Goal: Task Accomplishment & Management: Use online tool/utility

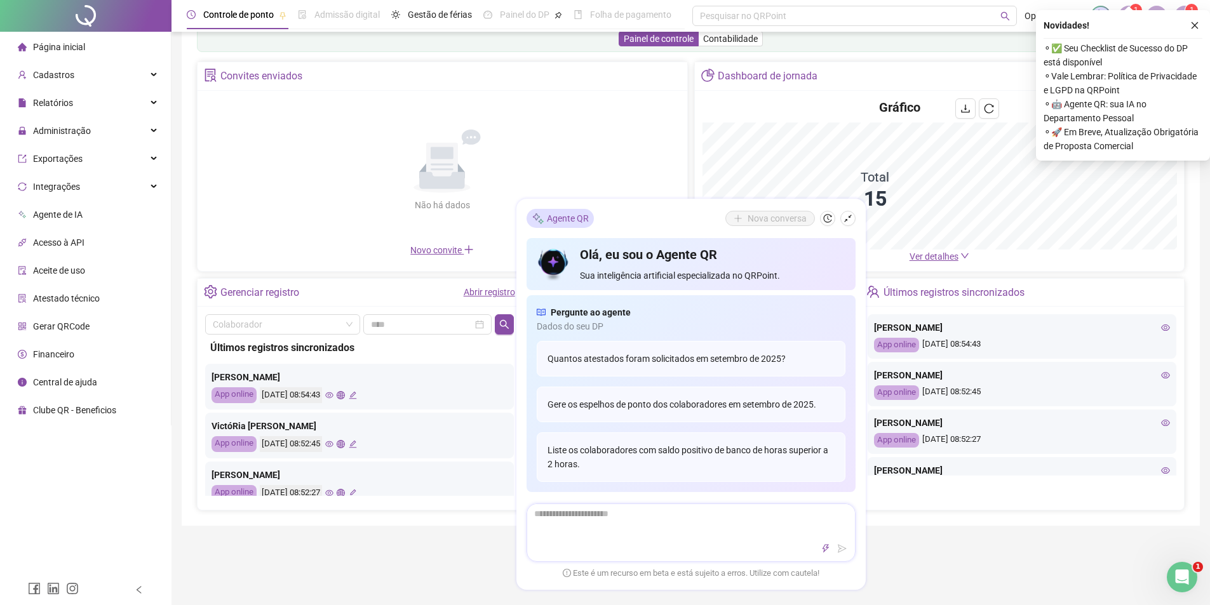
scroll to position [64, 0]
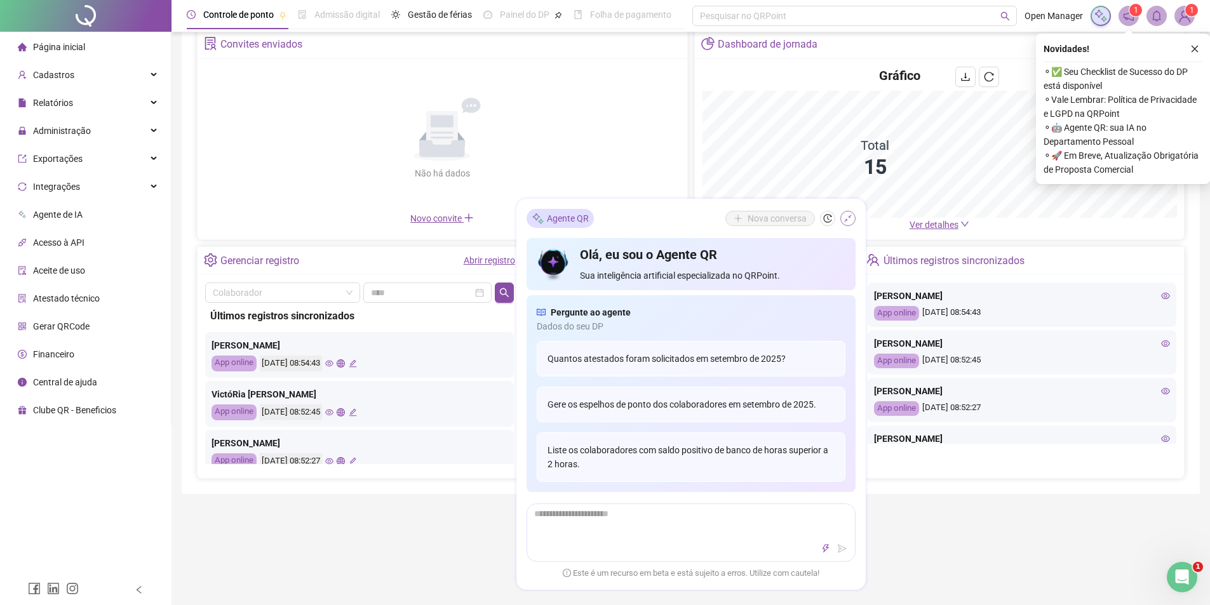
click at [846, 222] on icon "shrink" at bounding box center [848, 218] width 9 height 9
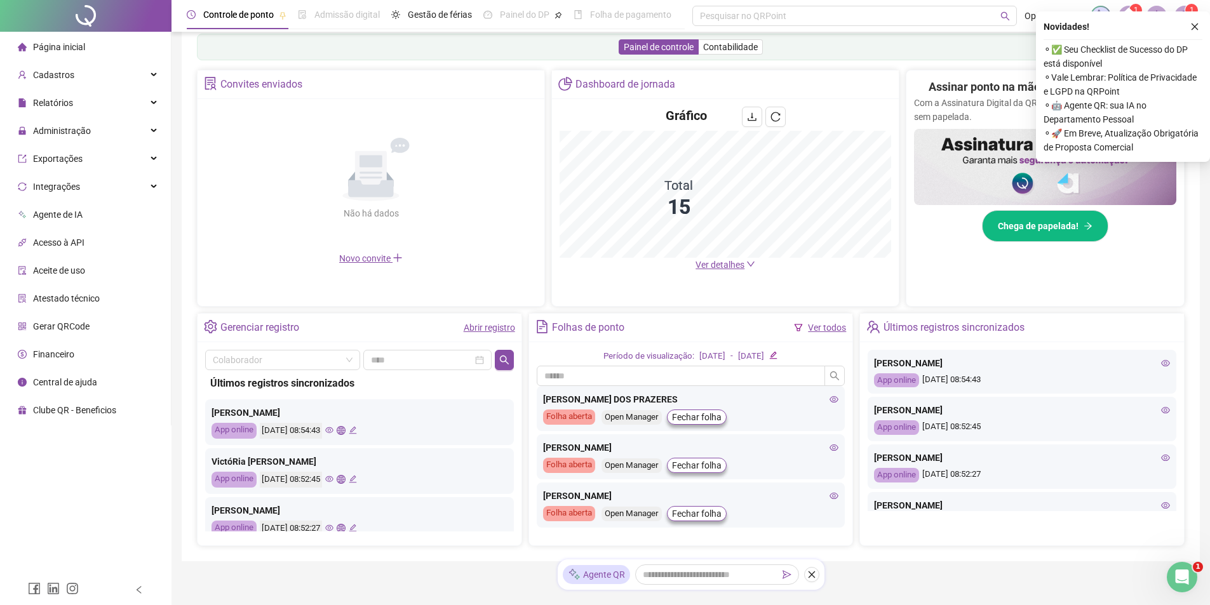
scroll to position [189, 0]
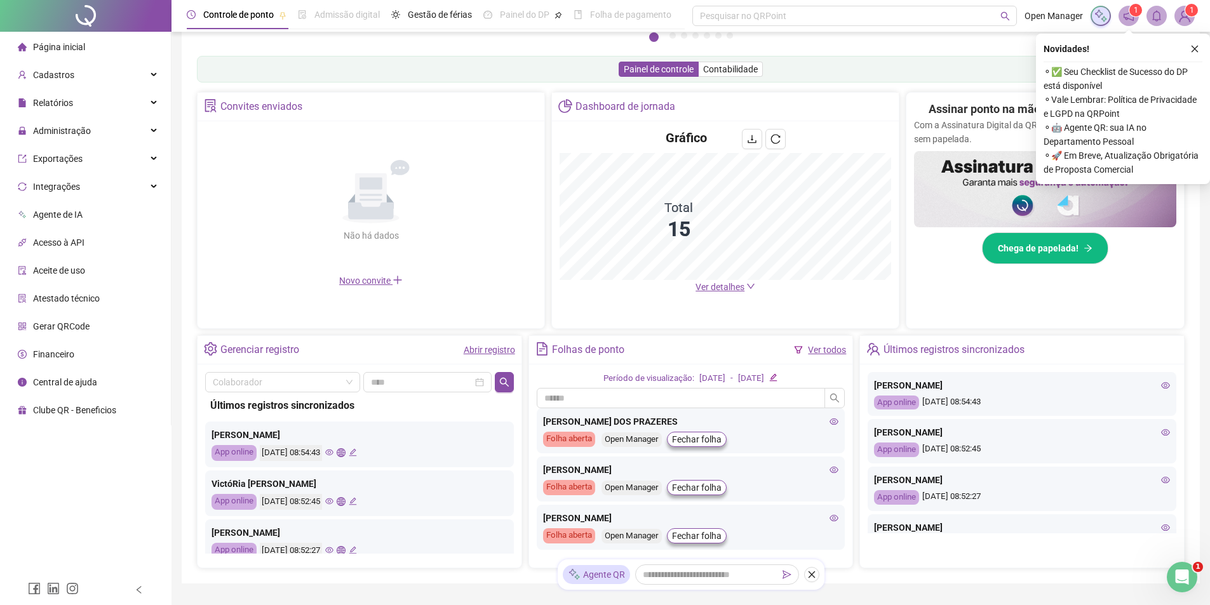
click at [731, 292] on span "Ver detalhes" at bounding box center [720, 287] width 49 height 10
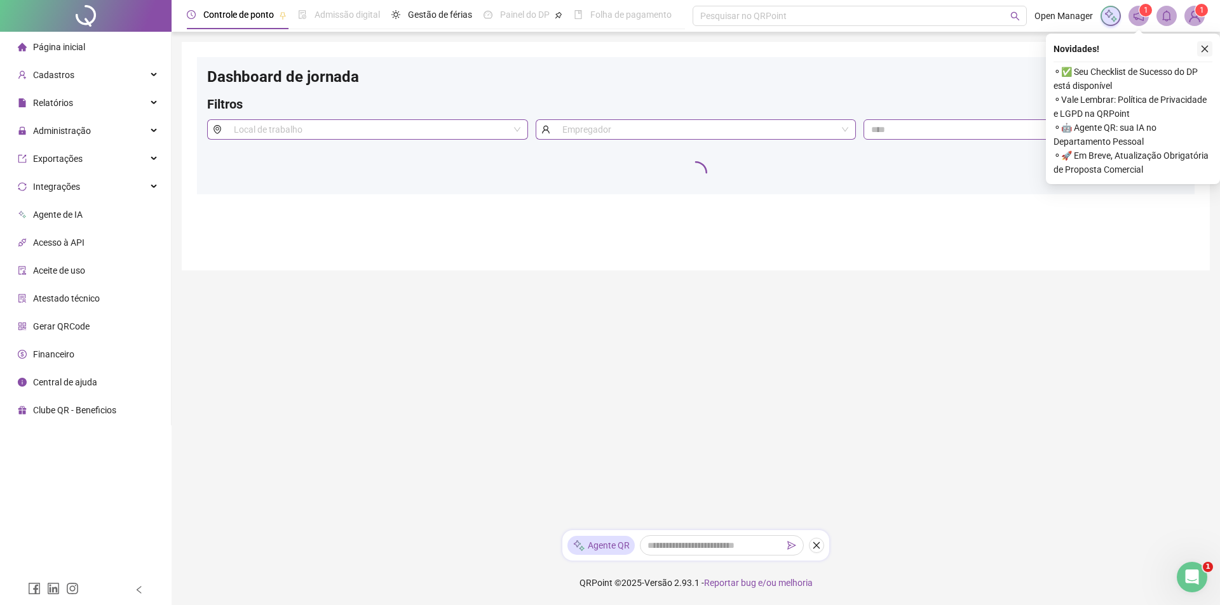
click at [1208, 46] on icon "close" at bounding box center [1204, 48] width 9 height 9
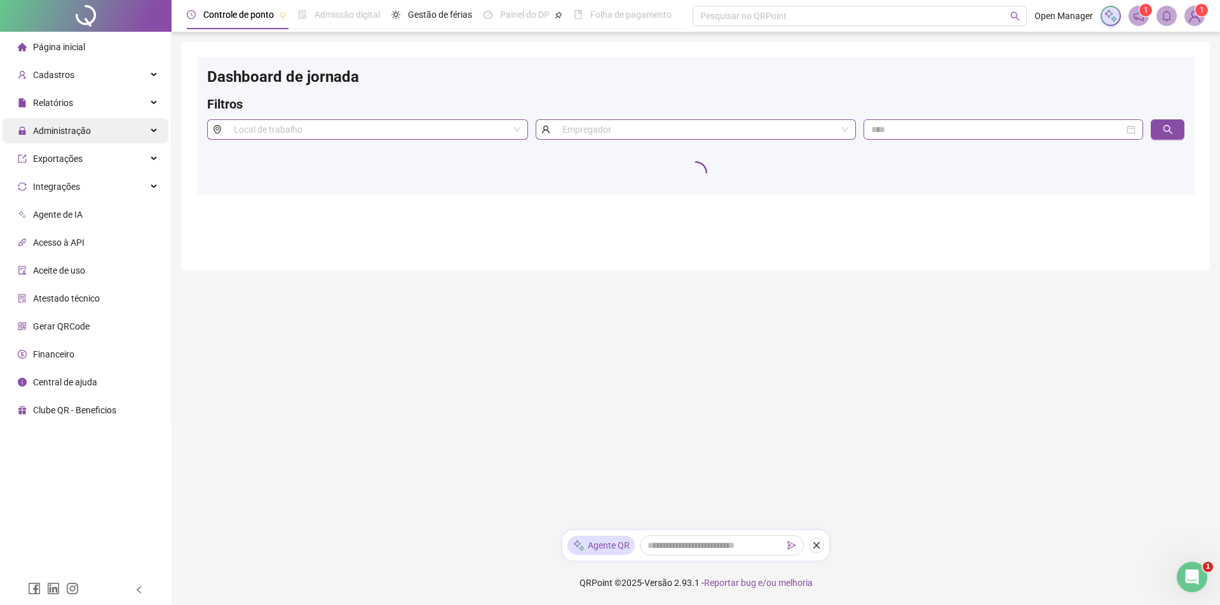
click at [98, 129] on div "Administração" at bounding box center [86, 130] width 166 height 25
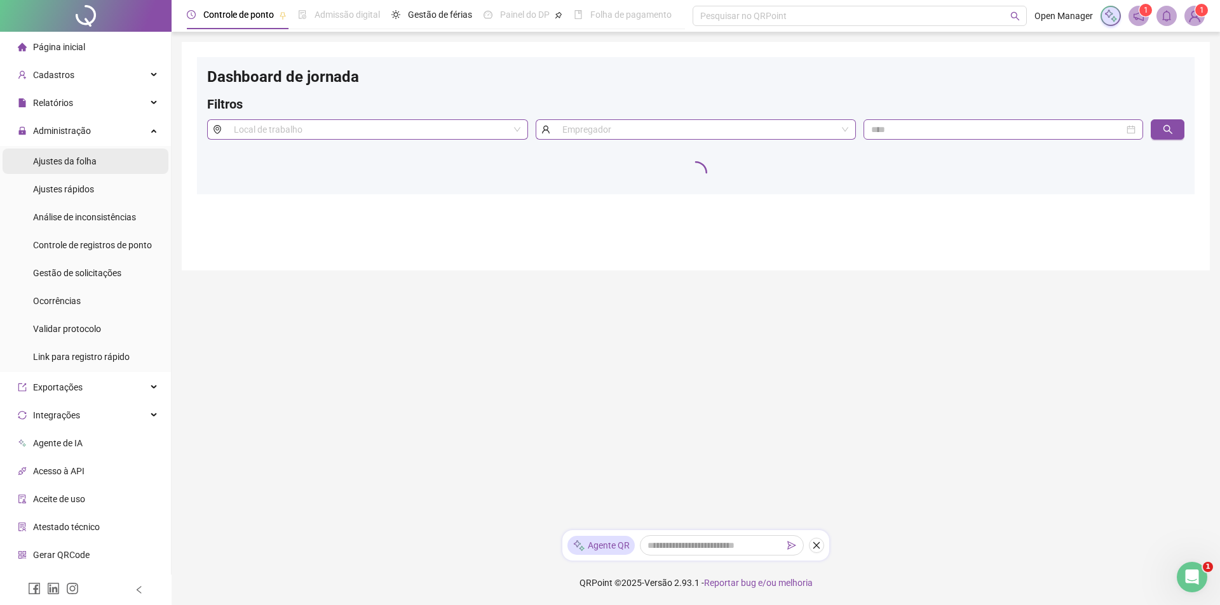
click at [72, 169] on div "Ajustes da folha" at bounding box center [65, 161] width 64 height 25
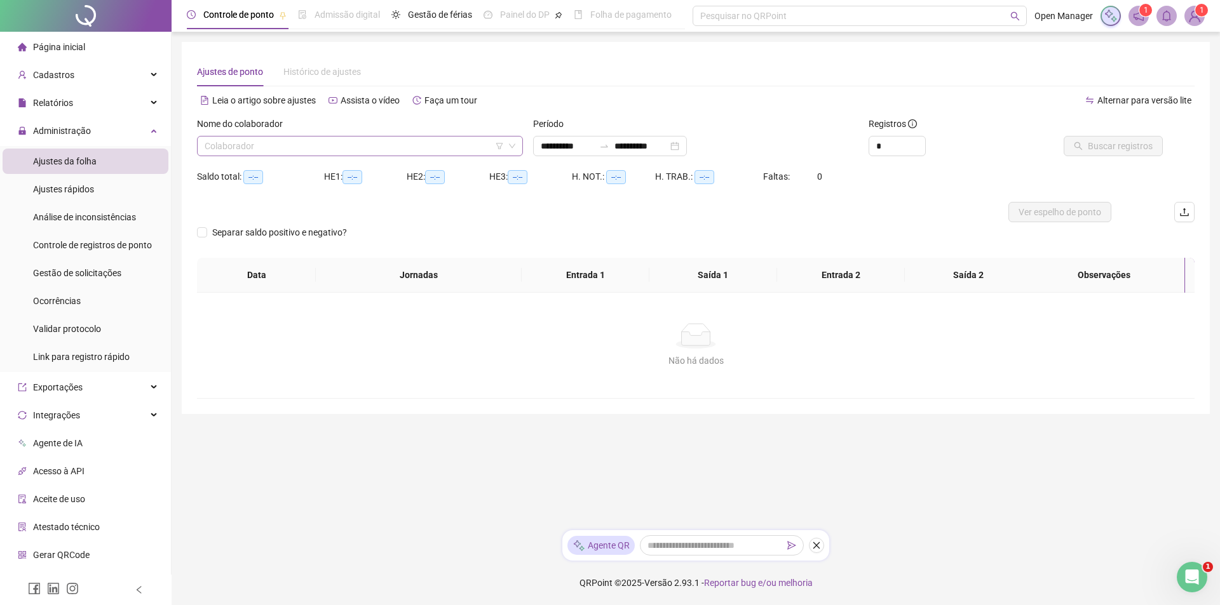
click at [503, 148] on icon "filter" at bounding box center [500, 146] width 8 height 8
click at [453, 152] on input "search" at bounding box center [354, 146] width 299 height 19
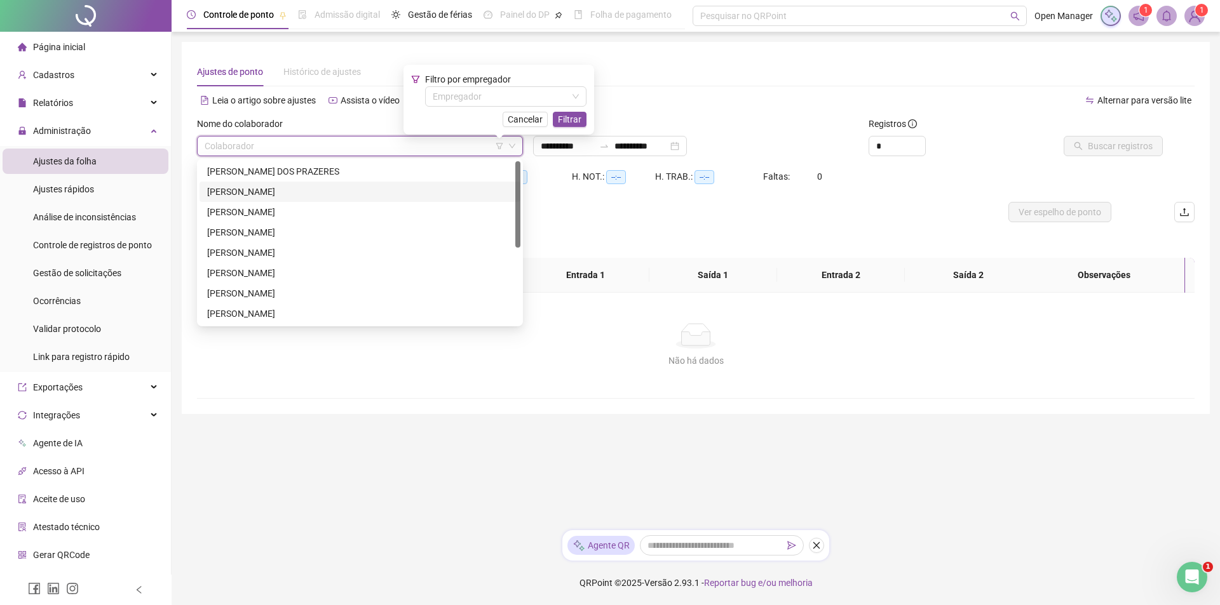
click at [354, 187] on div "[PERSON_NAME]" at bounding box center [360, 192] width 306 height 14
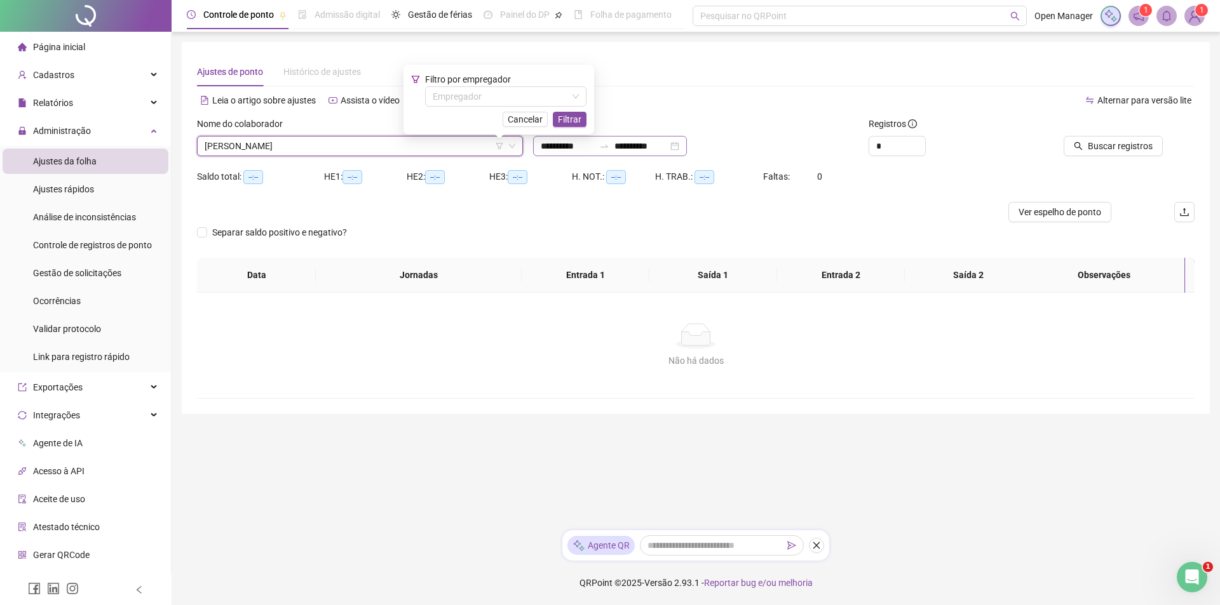
click at [687, 147] on div "**********" at bounding box center [610, 146] width 154 height 20
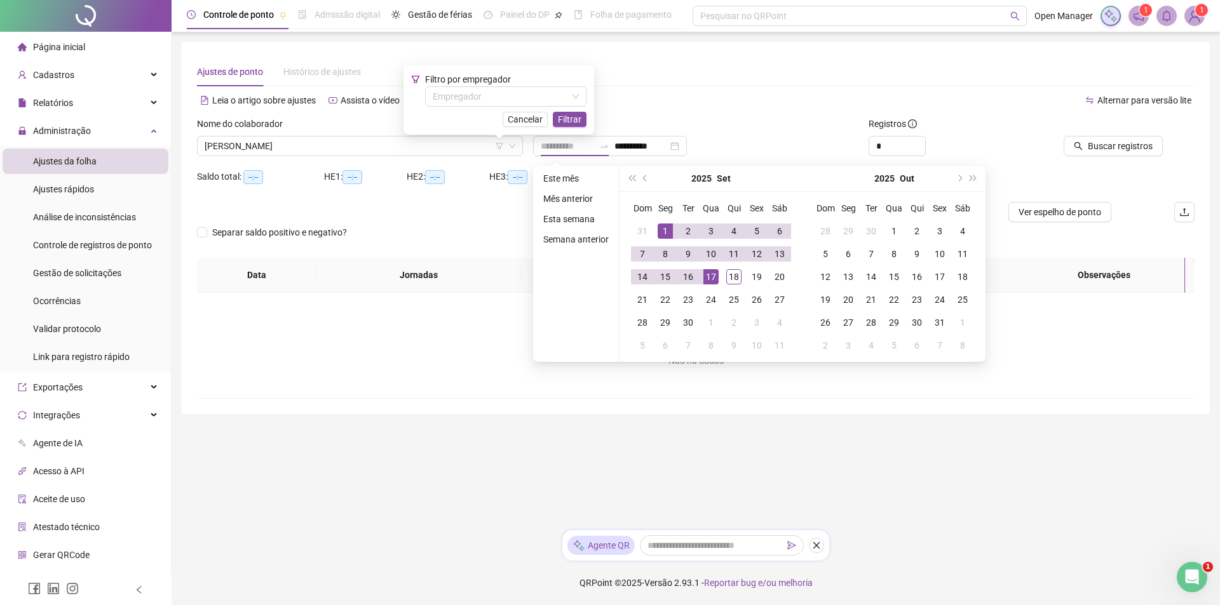
click at [669, 231] on div "1" at bounding box center [665, 231] width 15 height 15
type input "**********"
click at [715, 279] on div "17" at bounding box center [710, 276] width 15 height 15
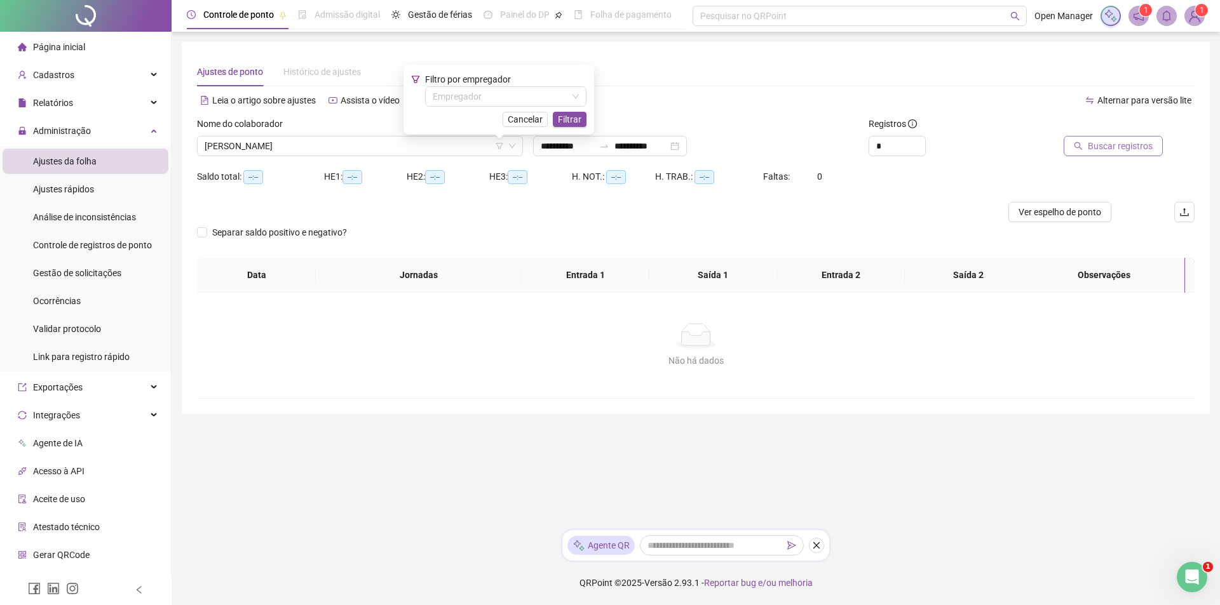
click at [1099, 151] on span "Buscar registros" at bounding box center [1120, 146] width 65 height 14
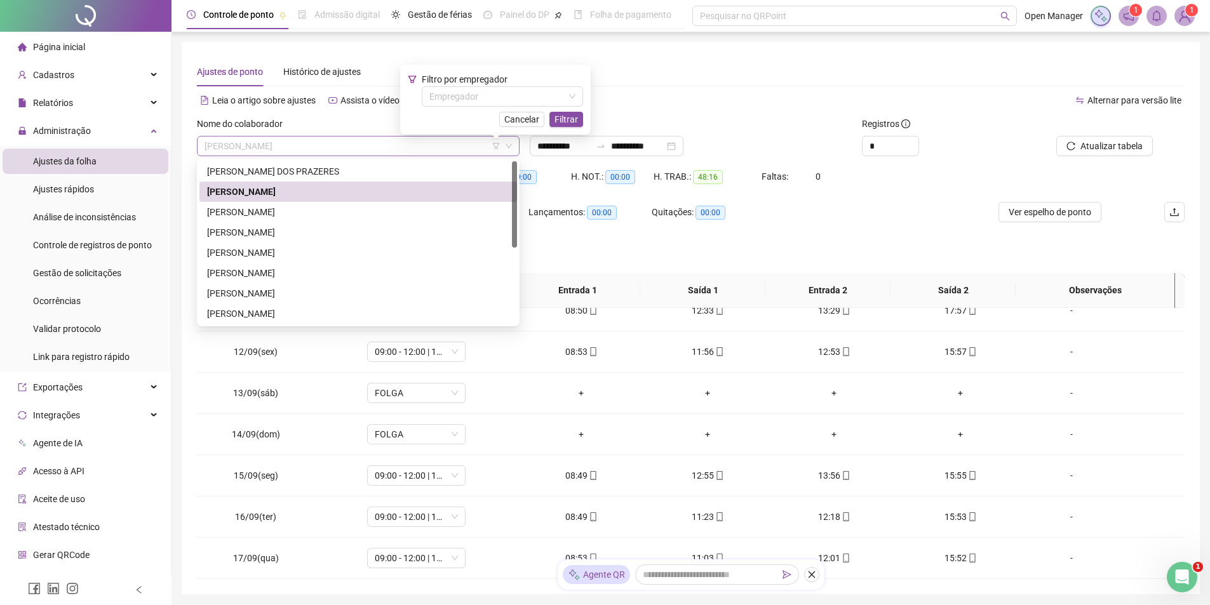
click at [409, 140] on span "[PERSON_NAME]" at bounding box center [358, 146] width 307 height 19
click at [326, 213] on div "[PERSON_NAME]" at bounding box center [358, 212] width 302 height 14
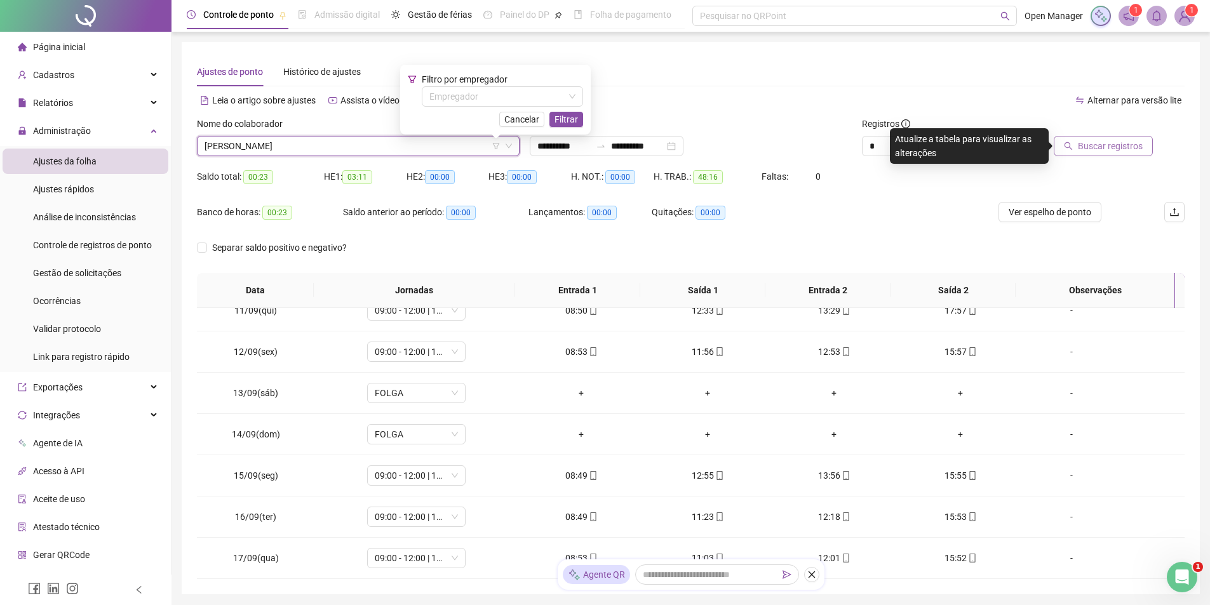
click at [1108, 145] on span "Buscar registros" at bounding box center [1110, 146] width 65 height 14
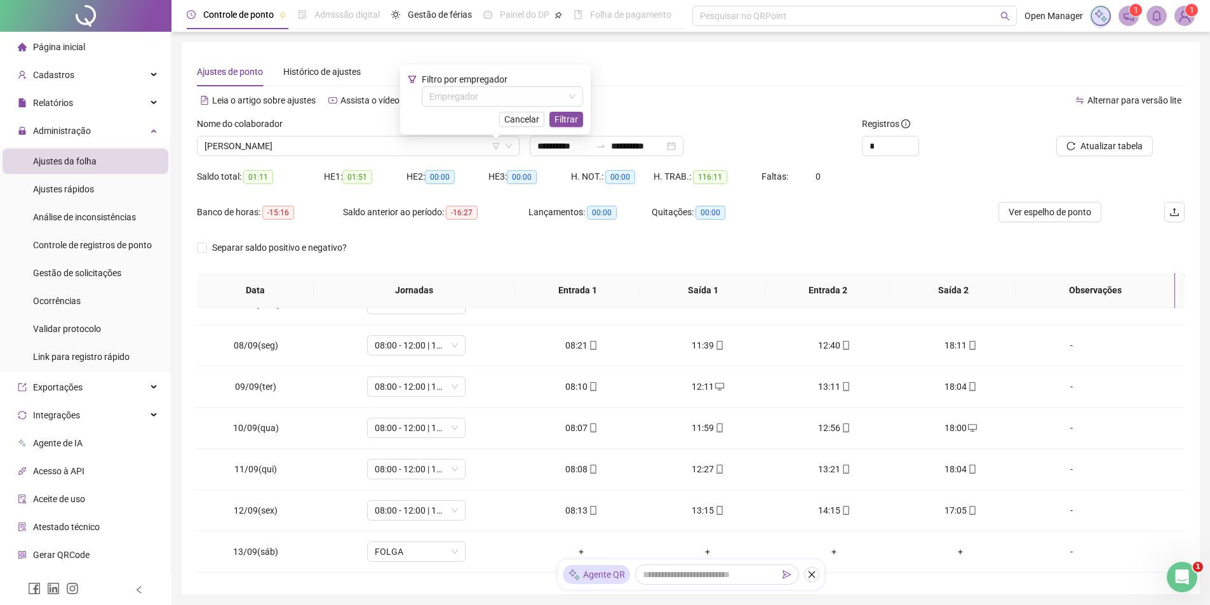
scroll to position [431, 0]
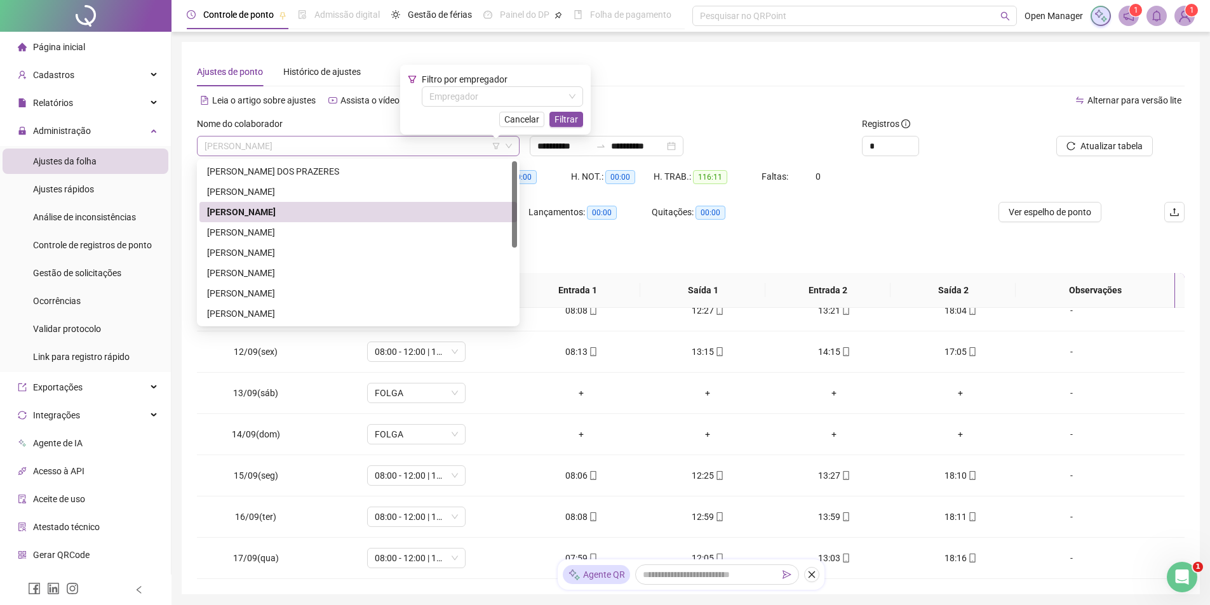
click at [392, 148] on span "[PERSON_NAME]" at bounding box center [358, 146] width 307 height 19
click at [290, 229] on div "[PERSON_NAME]" at bounding box center [358, 233] width 302 height 14
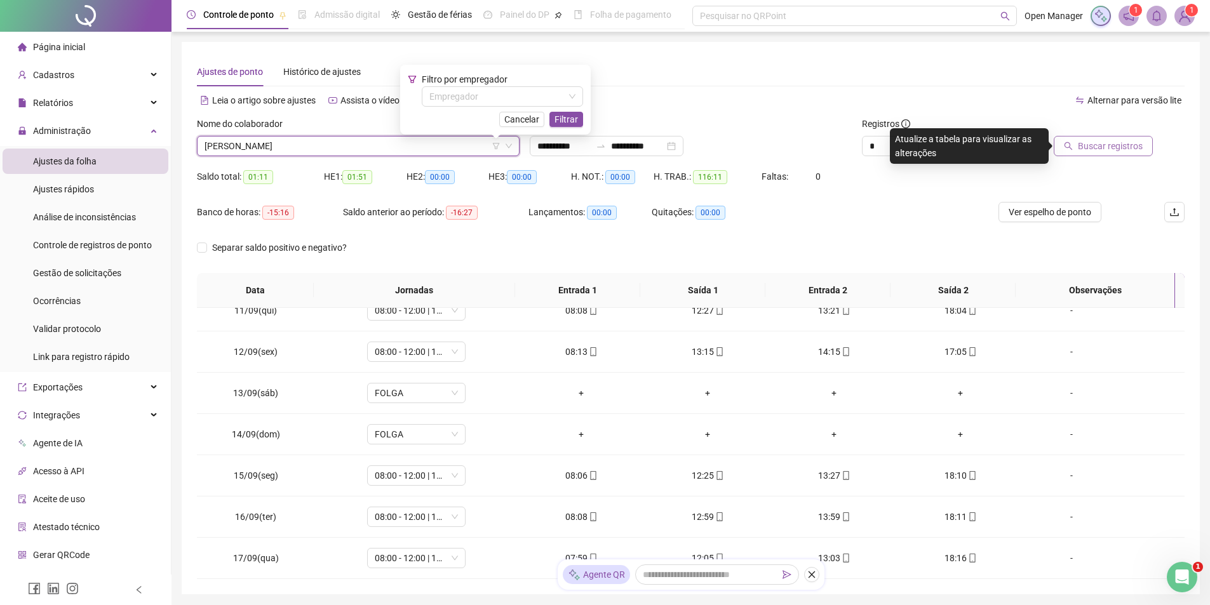
click at [1085, 147] on span "Buscar registros" at bounding box center [1110, 146] width 65 height 14
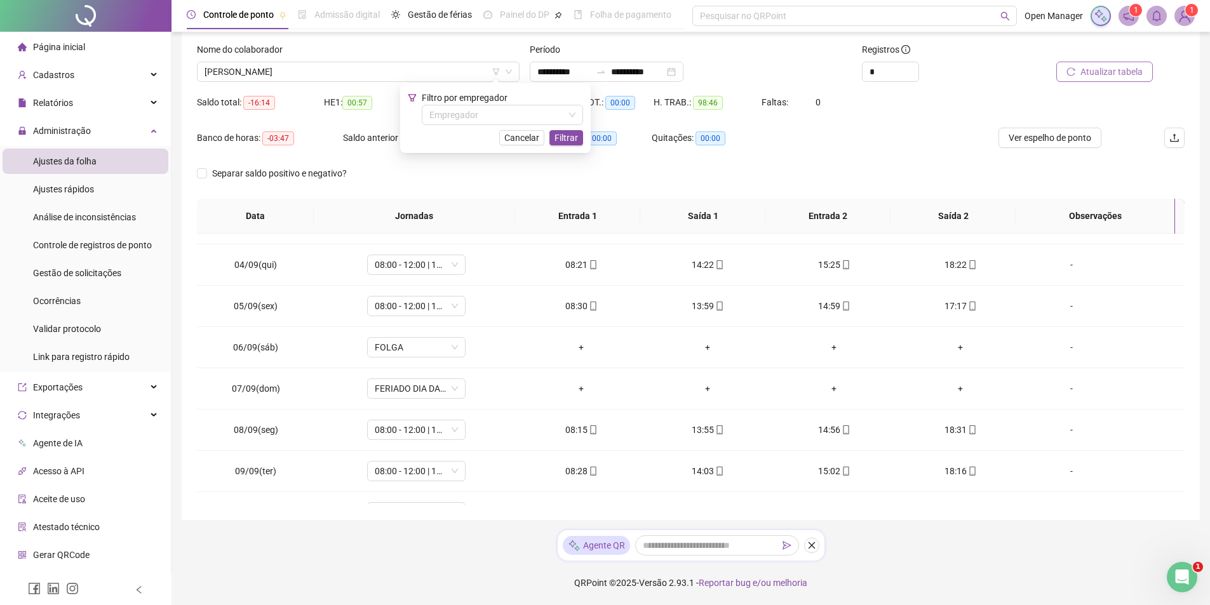
scroll to position [0, 0]
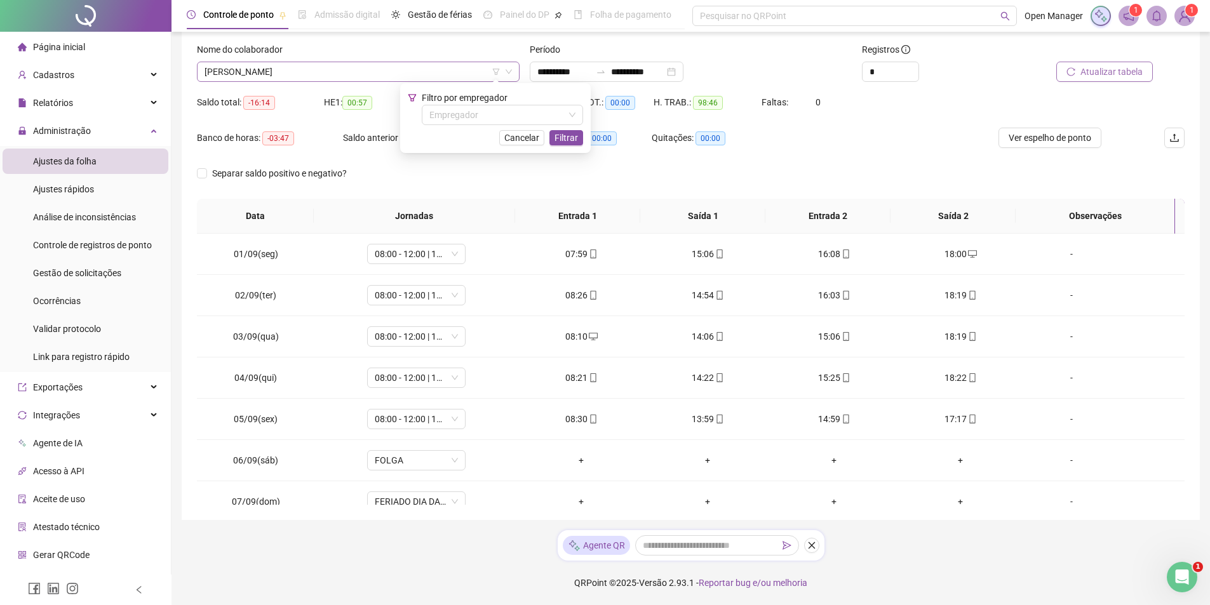
click at [322, 65] on span "[PERSON_NAME]" at bounding box center [358, 71] width 307 height 19
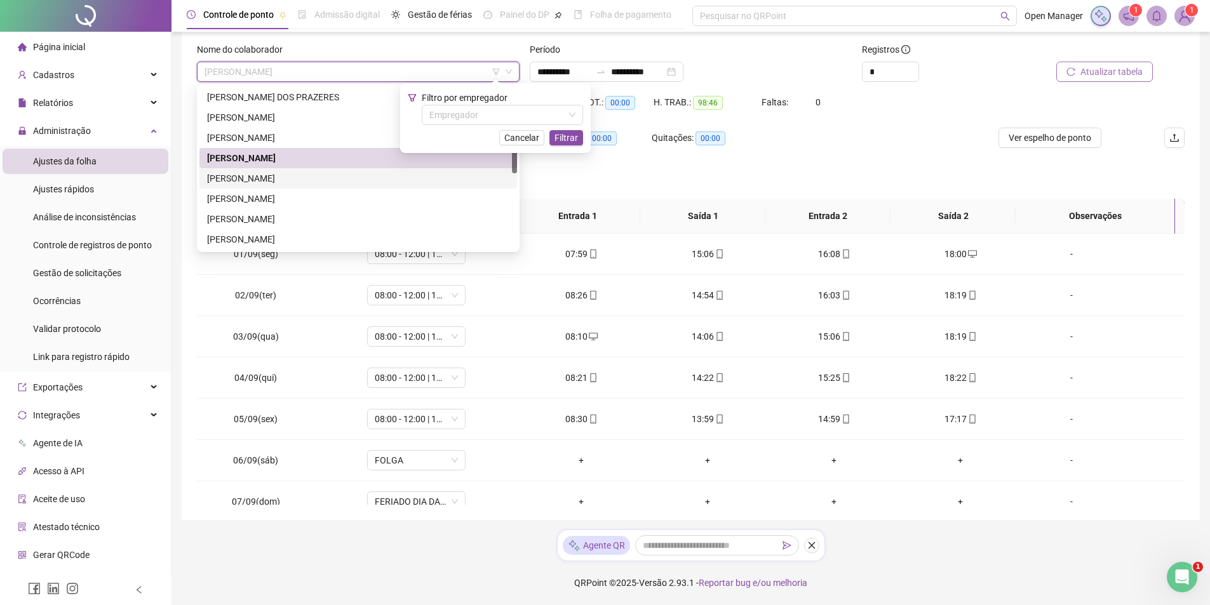
click at [276, 176] on div "[PERSON_NAME]" at bounding box center [358, 179] width 302 height 14
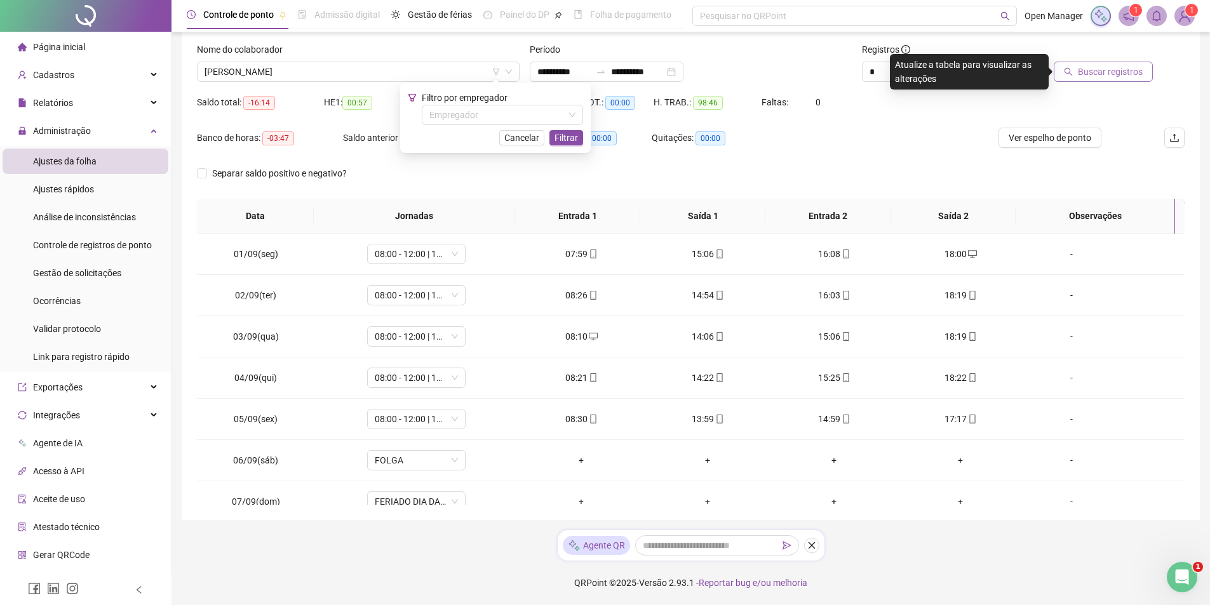
click at [1111, 67] on span "Buscar registros" at bounding box center [1110, 72] width 65 height 14
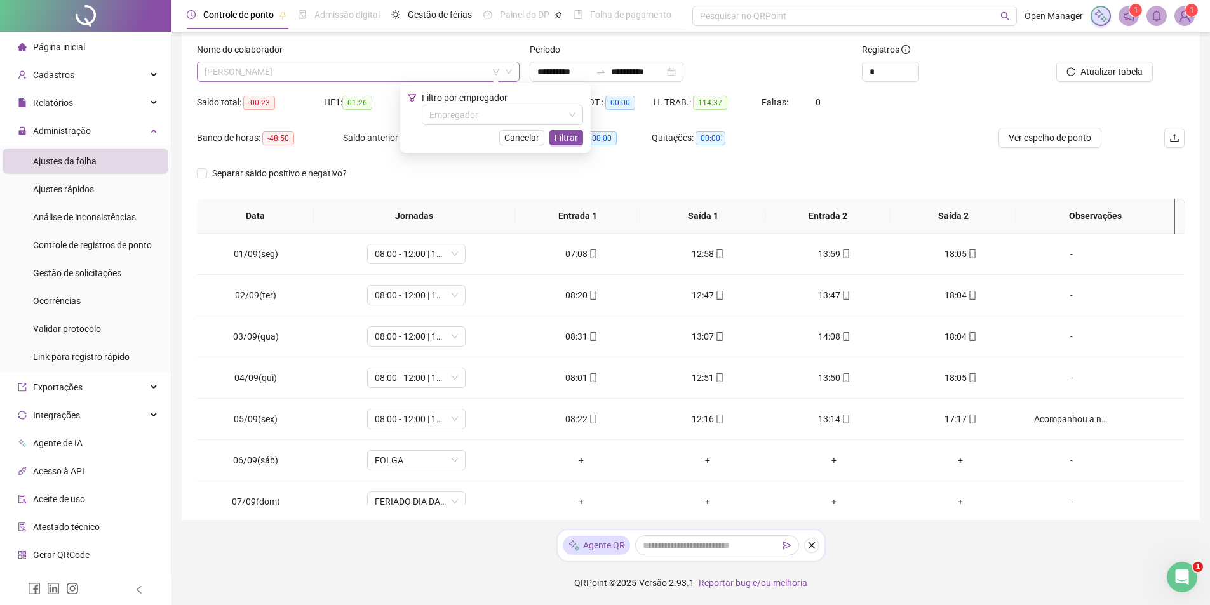
click at [411, 69] on span "[PERSON_NAME]" at bounding box center [358, 71] width 307 height 19
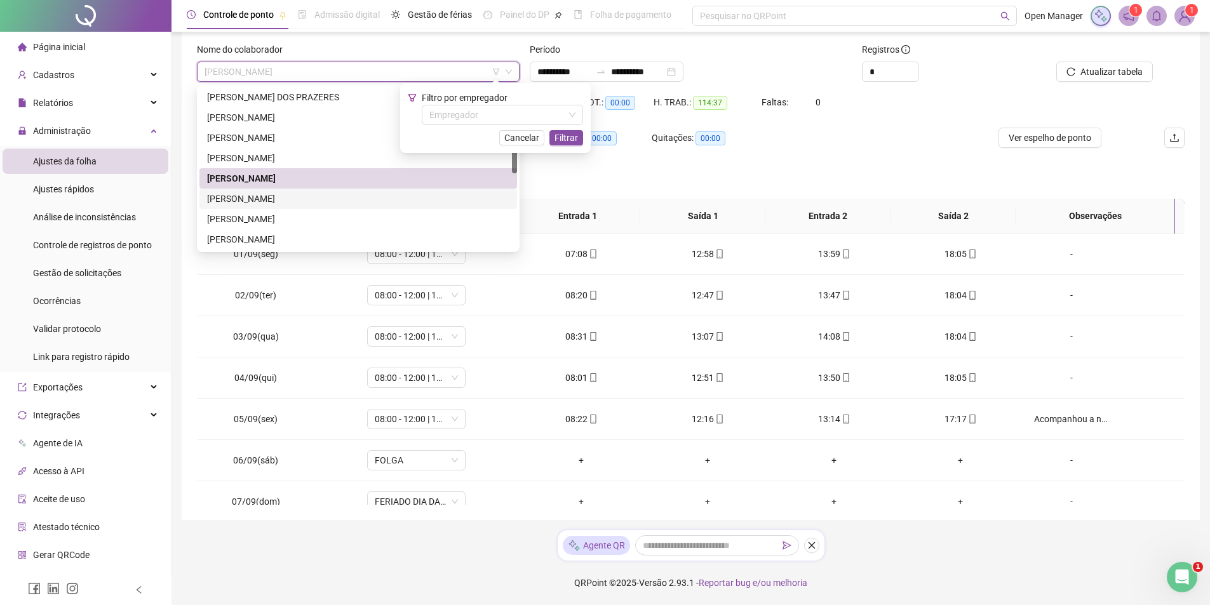
click at [290, 201] on div "[PERSON_NAME]" at bounding box center [358, 199] width 302 height 14
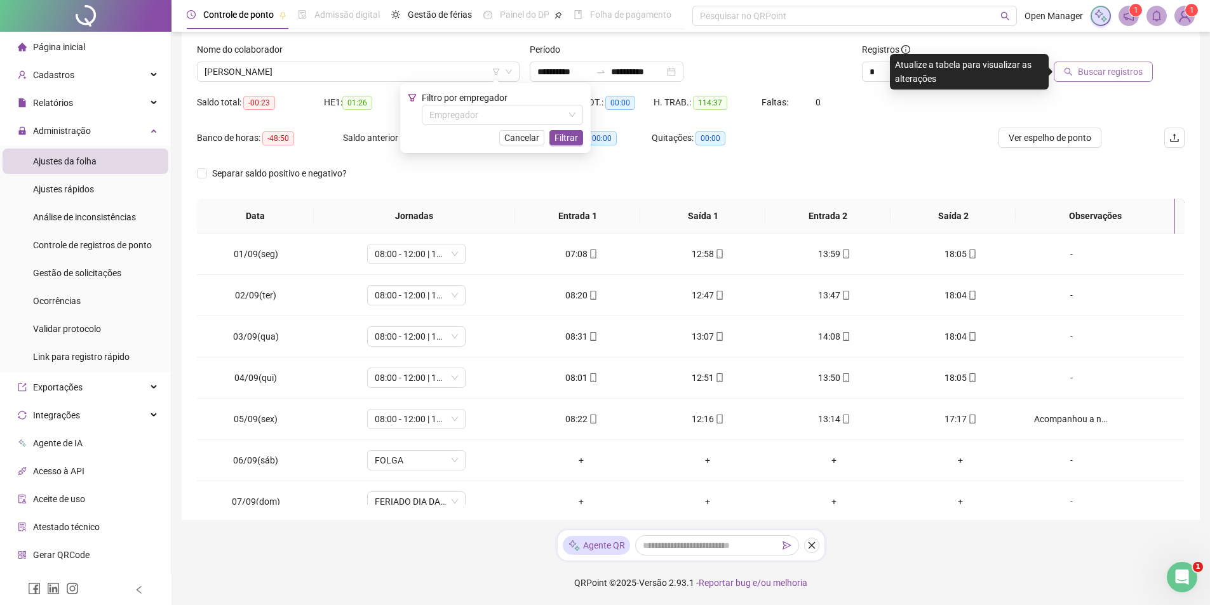
click at [1087, 78] on span "Buscar registros" at bounding box center [1110, 72] width 65 height 14
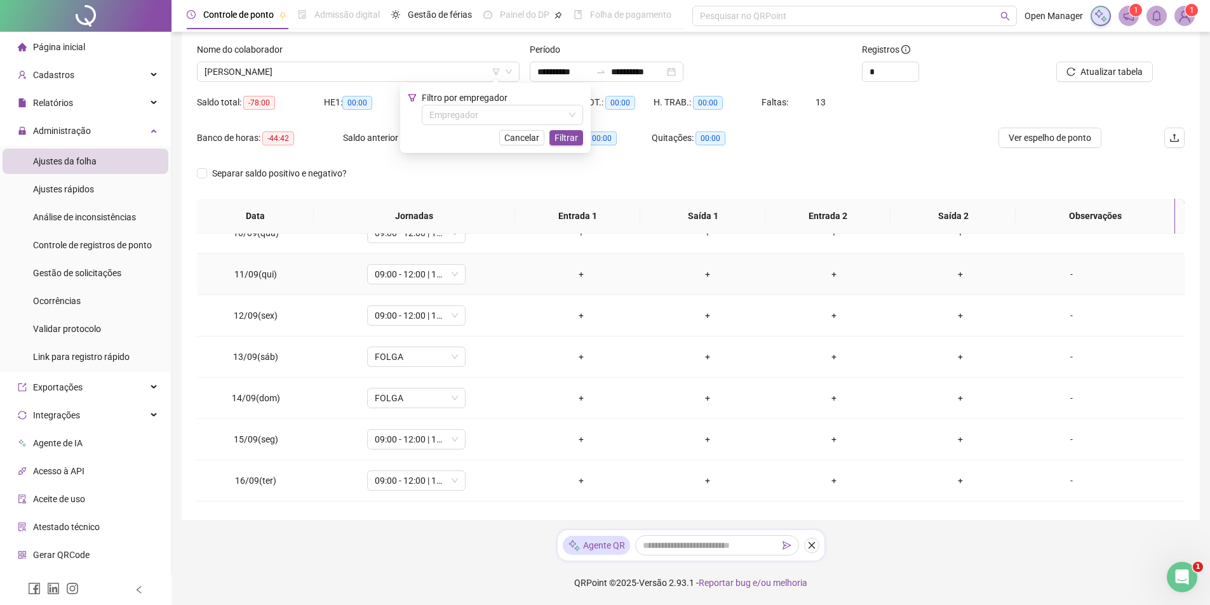
scroll to position [431, 0]
click at [429, 75] on span "[PERSON_NAME]" at bounding box center [358, 71] width 307 height 19
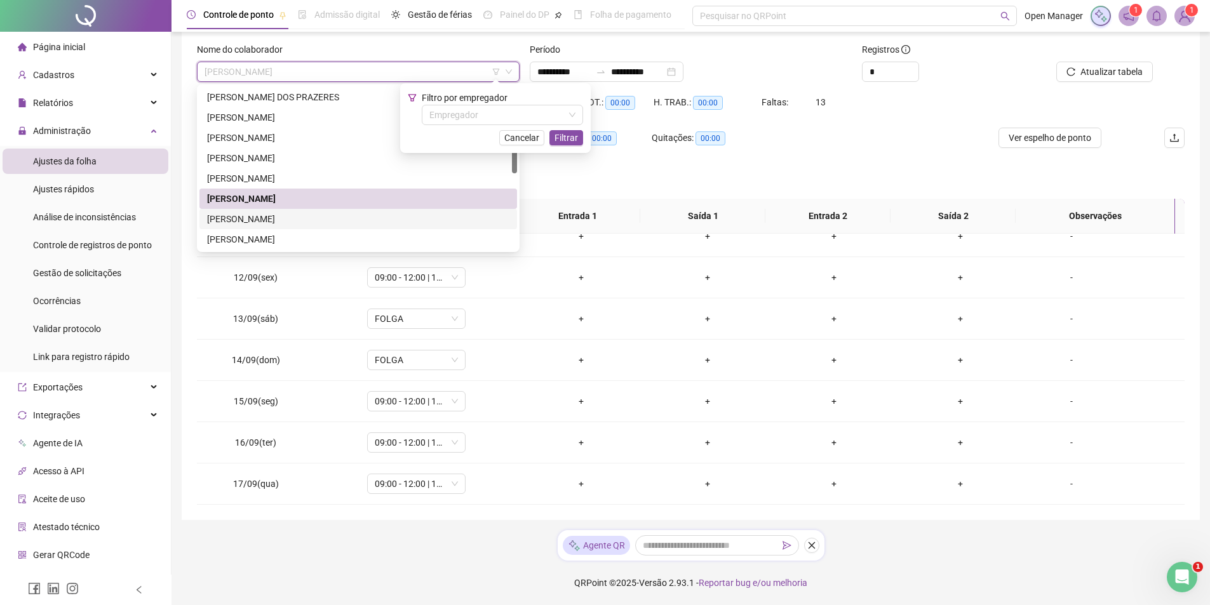
click at [300, 215] on div "[PERSON_NAME]" at bounding box center [358, 219] width 302 height 14
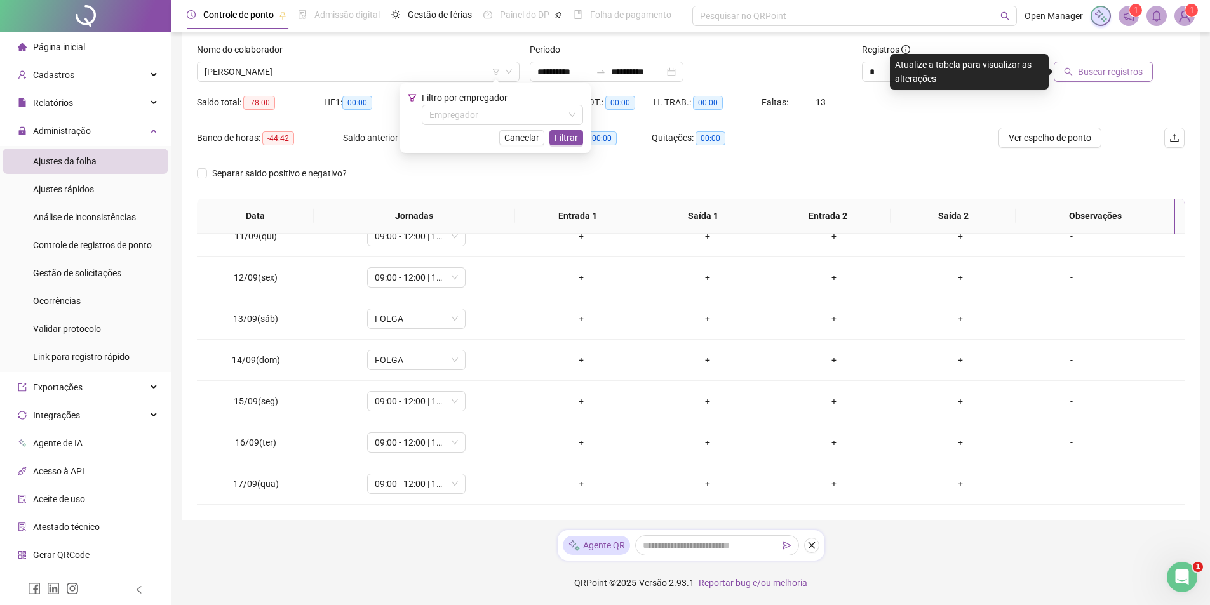
click at [1084, 71] on span "Buscar registros" at bounding box center [1110, 72] width 65 height 14
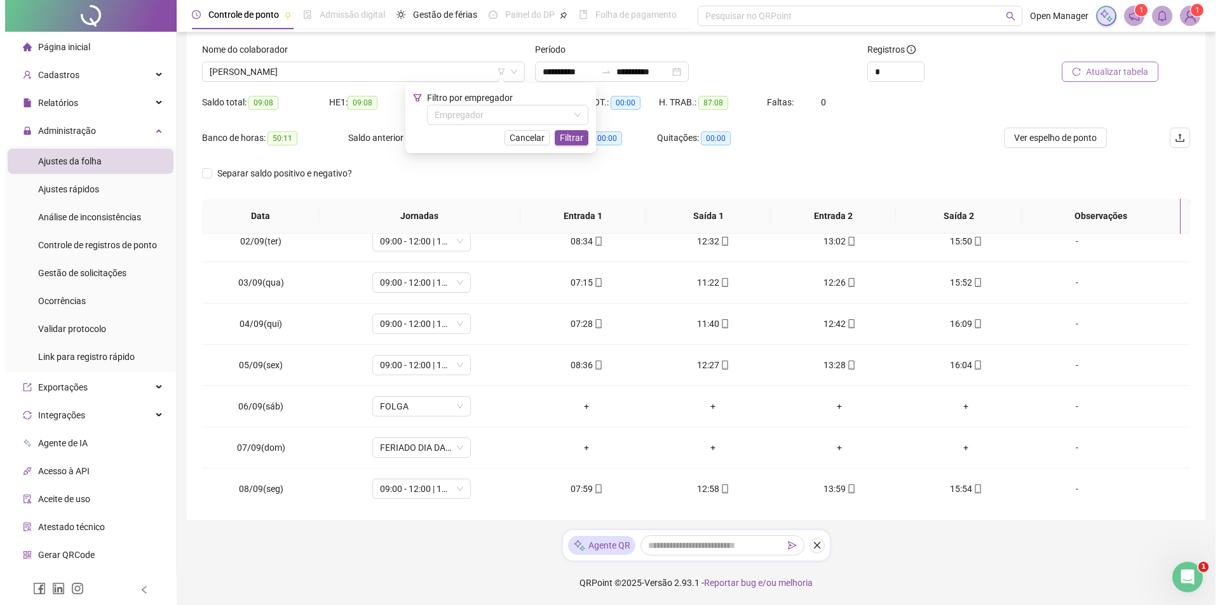
scroll to position [0, 0]
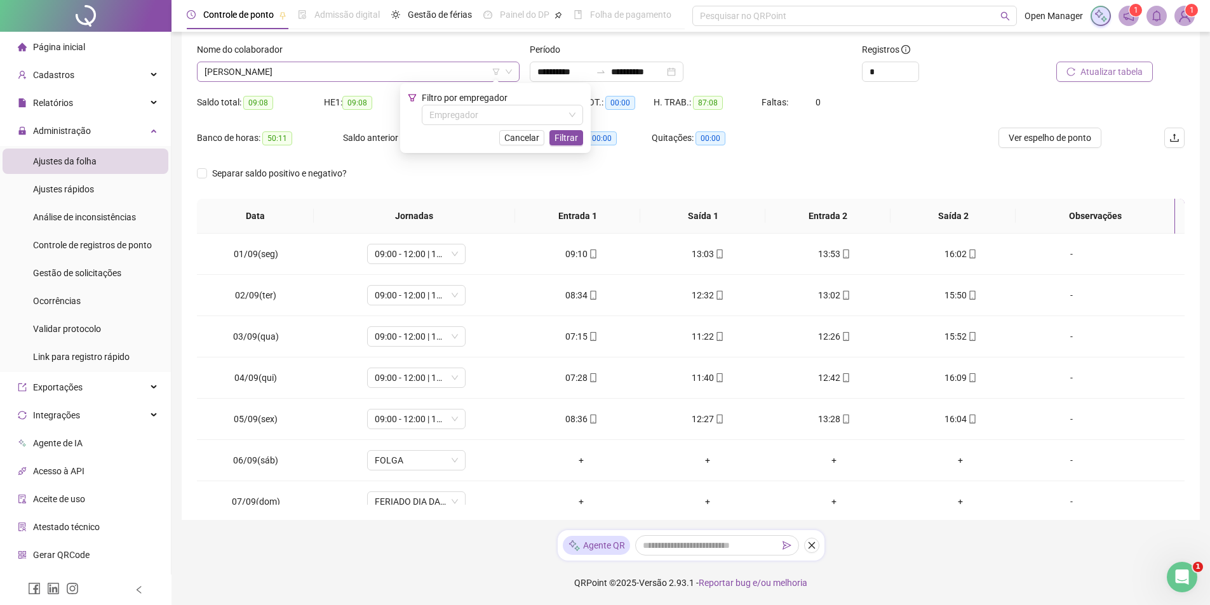
click at [335, 77] on span "[PERSON_NAME]" at bounding box center [358, 71] width 307 height 19
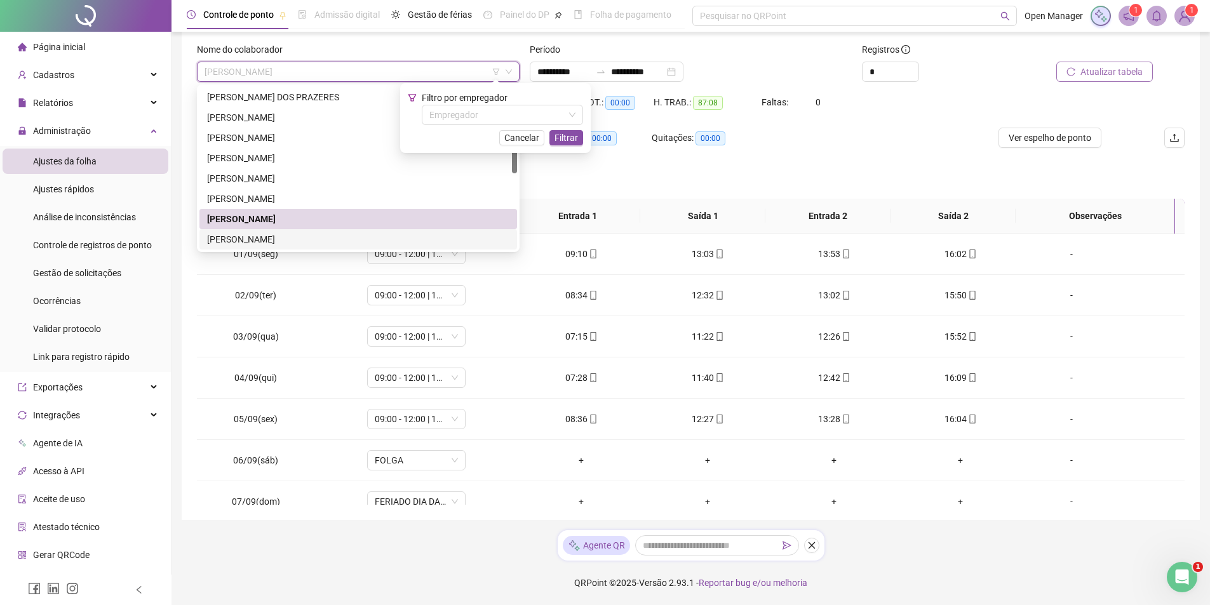
click at [294, 237] on div "[PERSON_NAME]" at bounding box center [358, 240] width 302 height 14
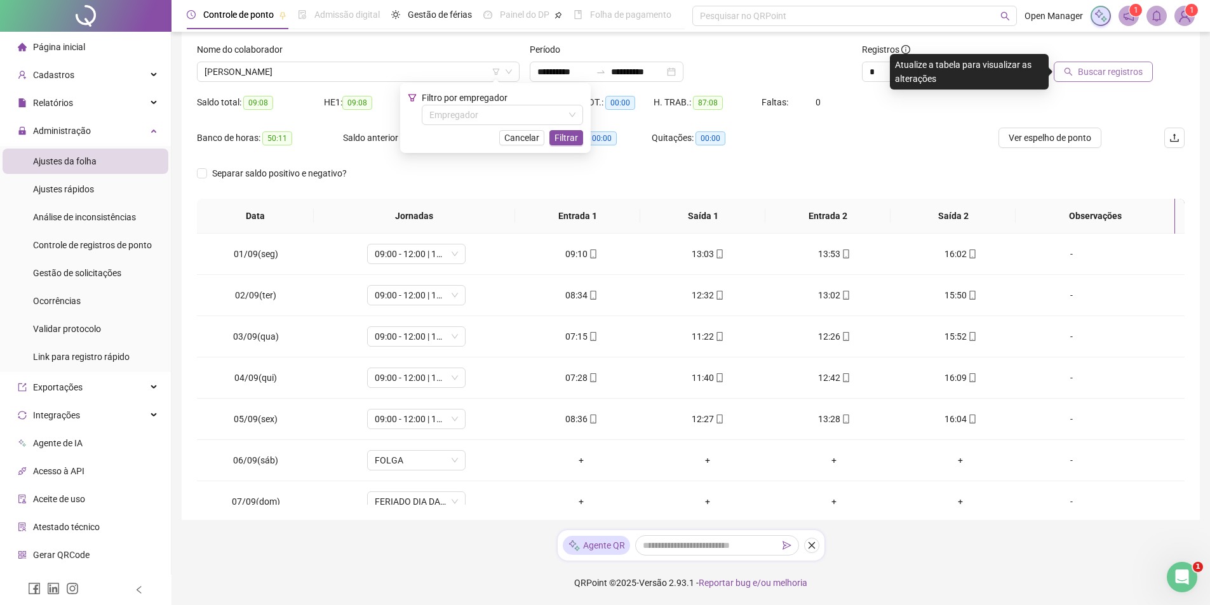
click at [1102, 78] on span "Buscar registros" at bounding box center [1110, 72] width 65 height 14
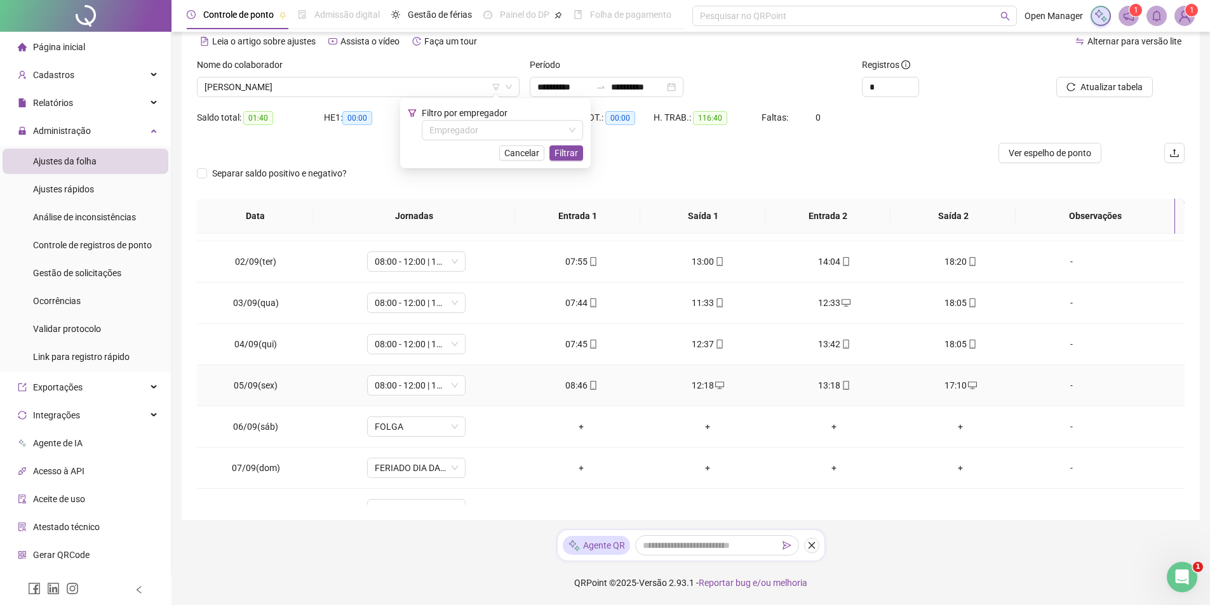
scroll to position [431, 0]
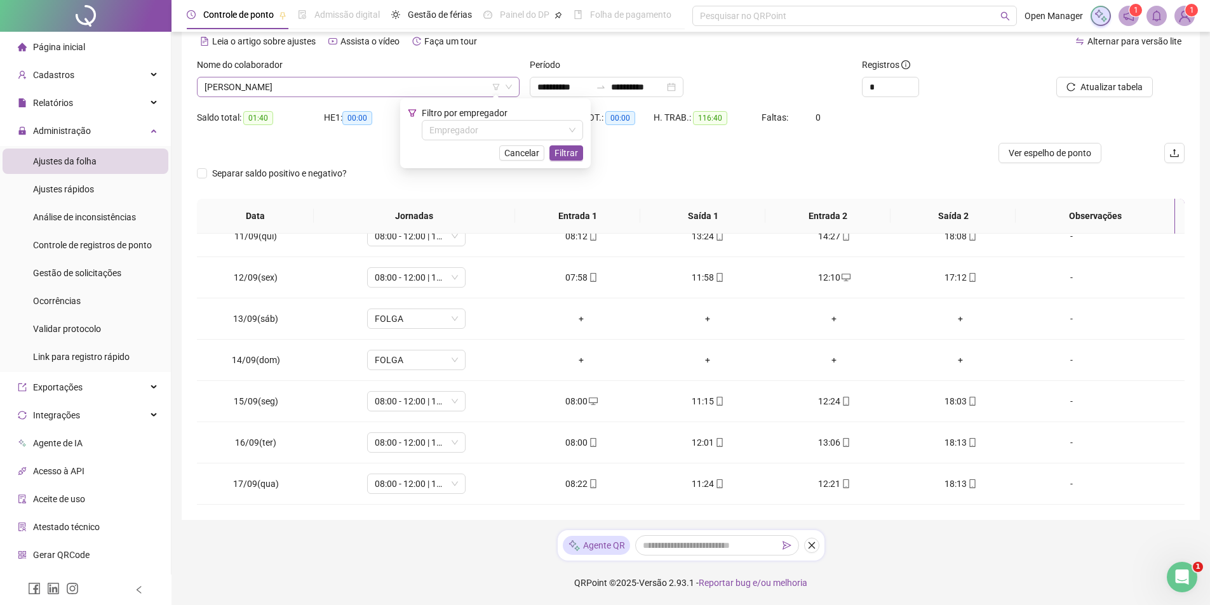
click at [348, 86] on span "[PERSON_NAME]" at bounding box center [358, 87] width 307 height 19
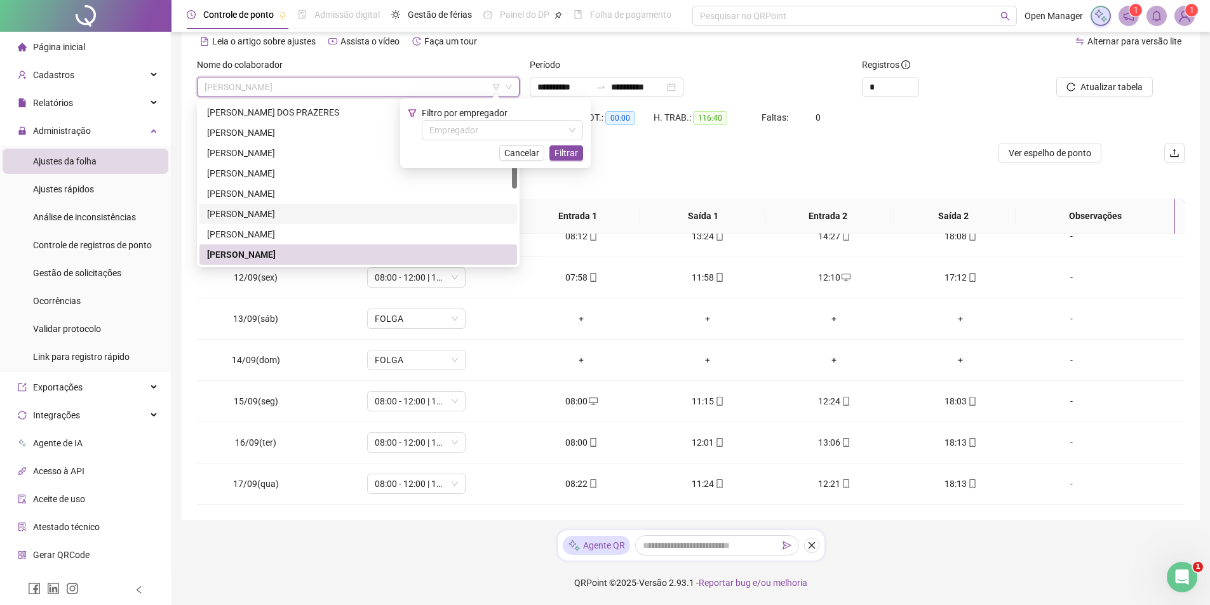
scroll to position [64, 0]
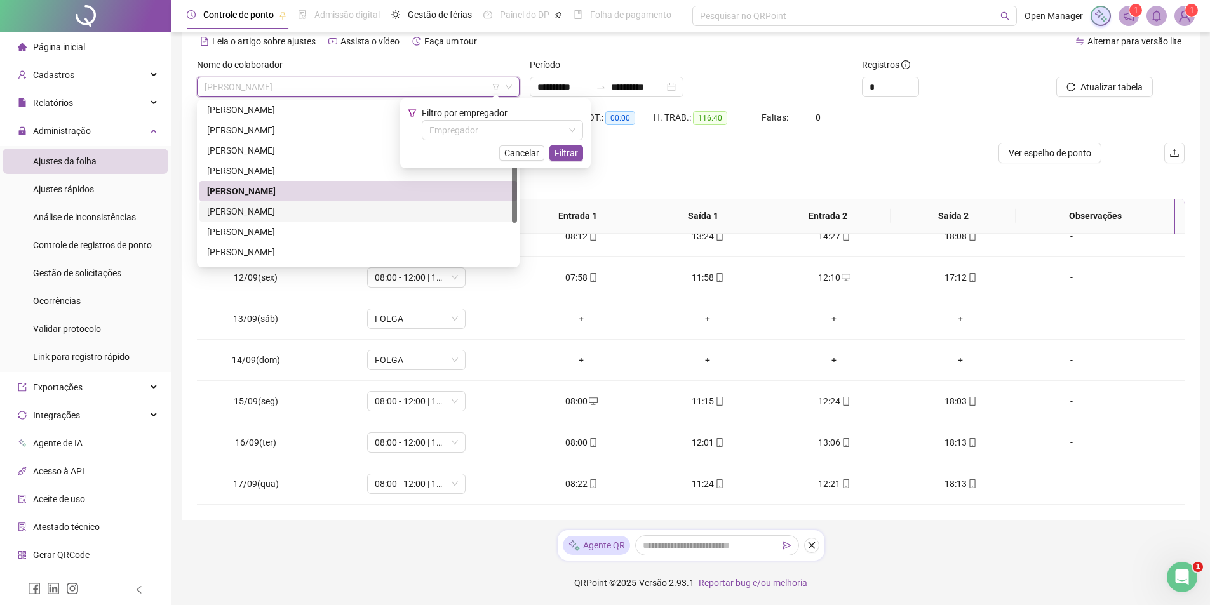
click at [274, 210] on div "[PERSON_NAME]" at bounding box center [358, 212] width 302 height 14
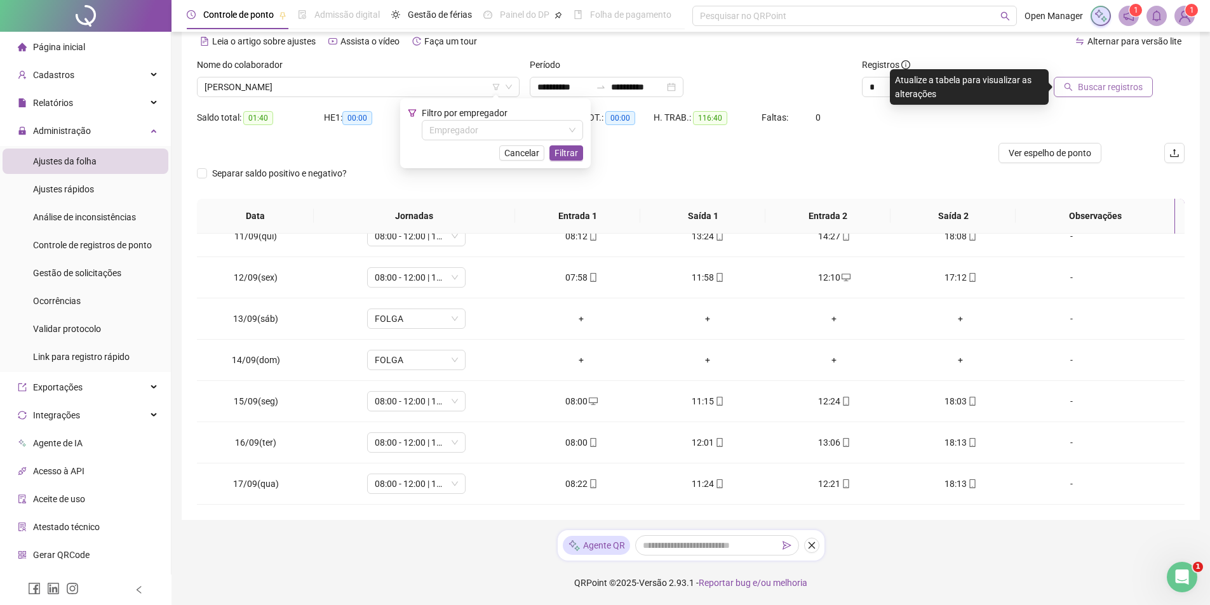
click at [1092, 79] on button "Buscar registros" at bounding box center [1103, 87] width 99 height 20
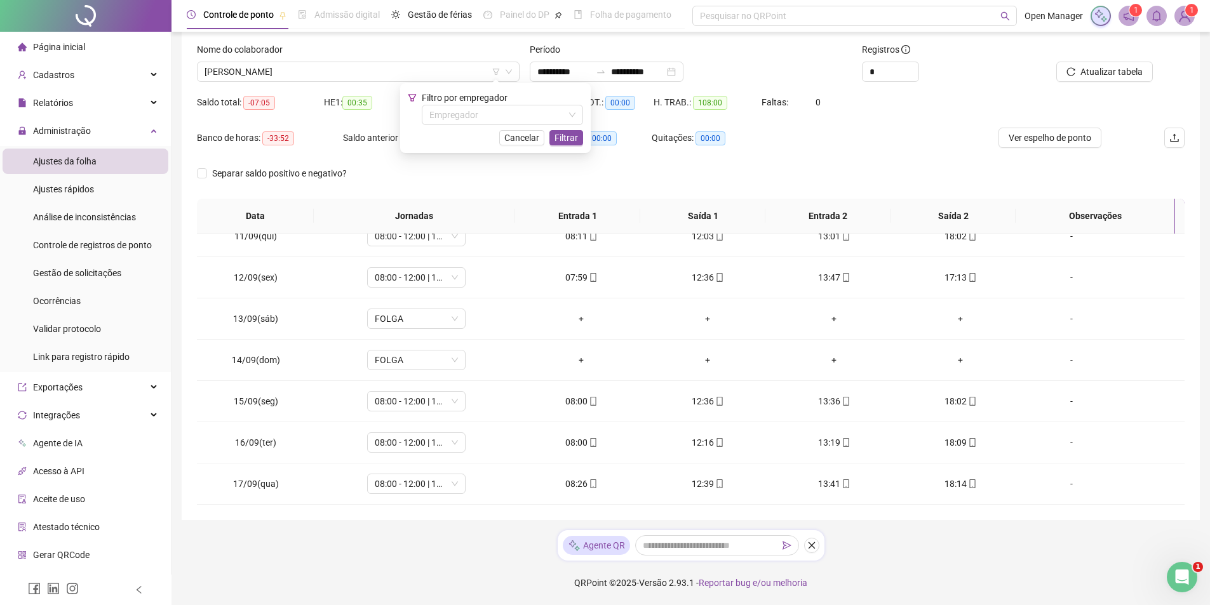
scroll to position [11, 0]
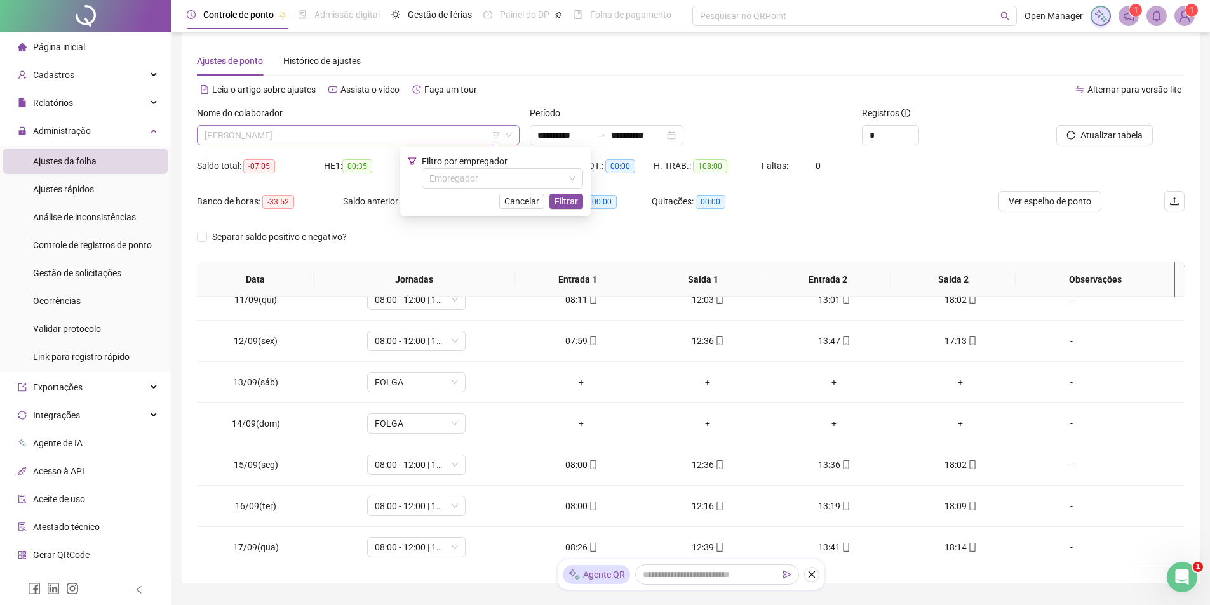
click at [293, 140] on span "[PERSON_NAME]" at bounding box center [358, 135] width 307 height 19
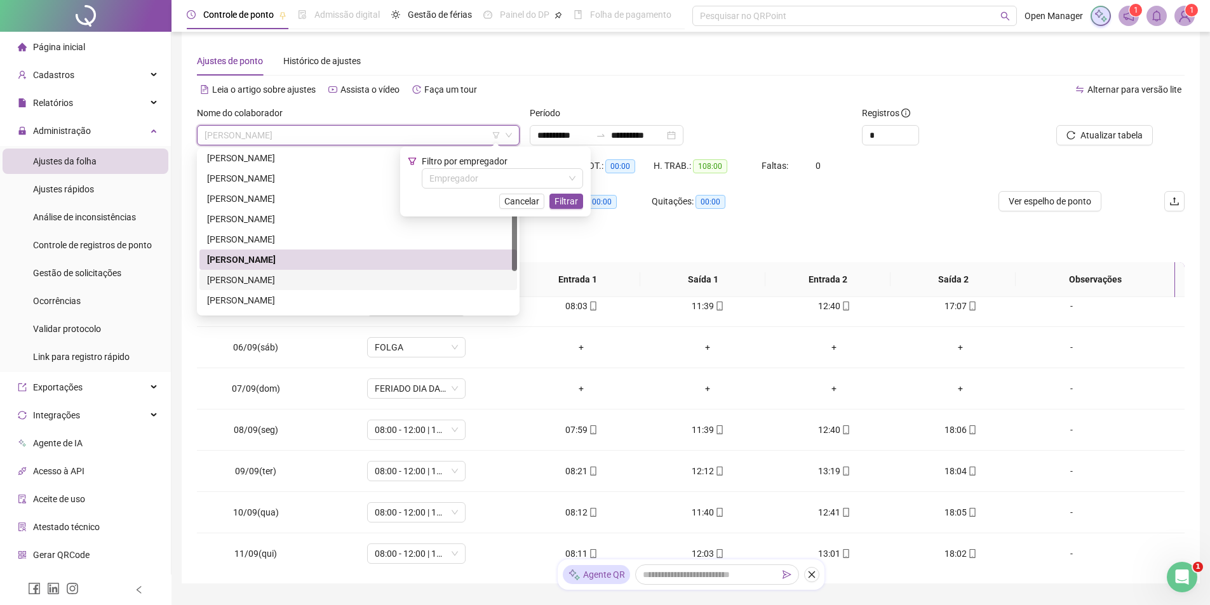
scroll to position [0, 0]
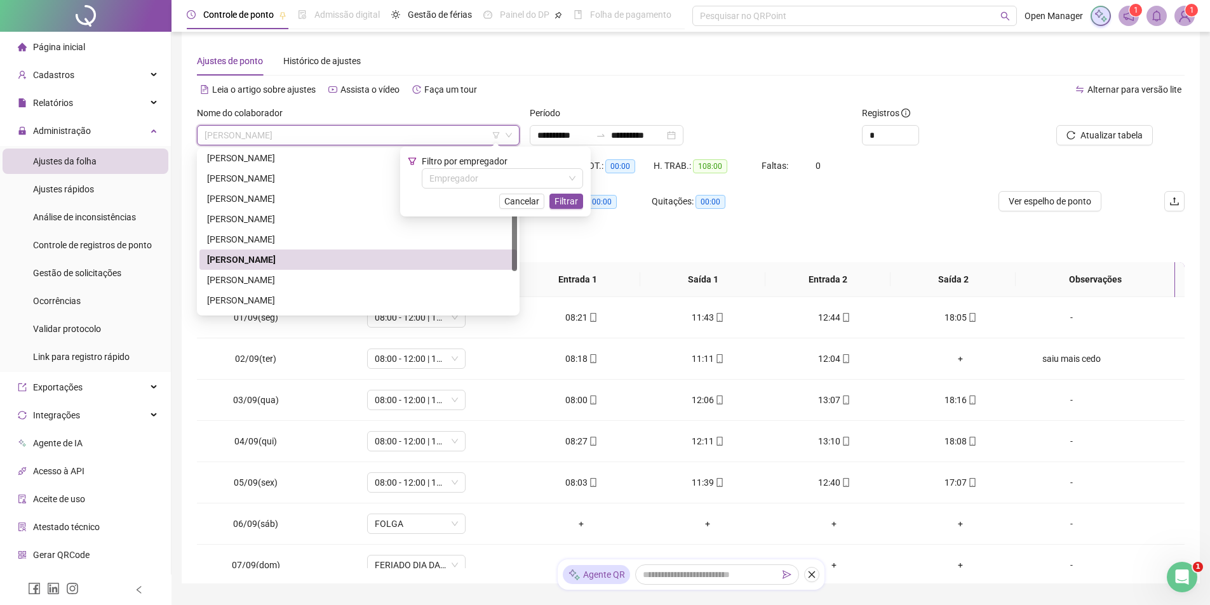
click at [365, 269] on div "[PERSON_NAME]" at bounding box center [358, 260] width 318 height 20
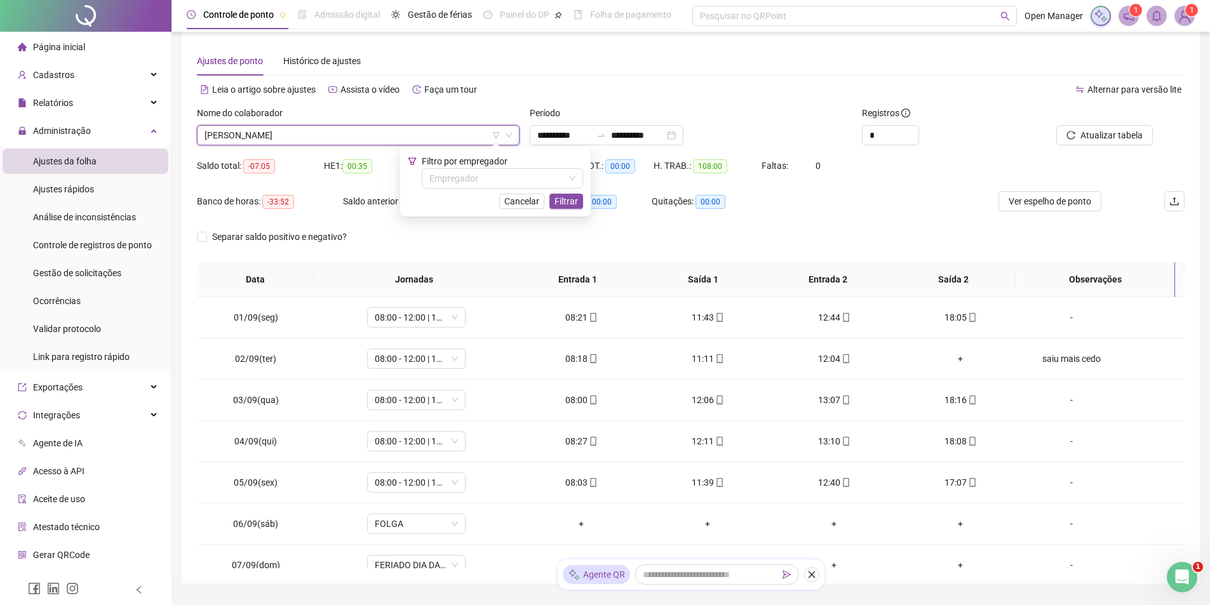
click at [289, 138] on span "[PERSON_NAME]" at bounding box center [358, 135] width 307 height 19
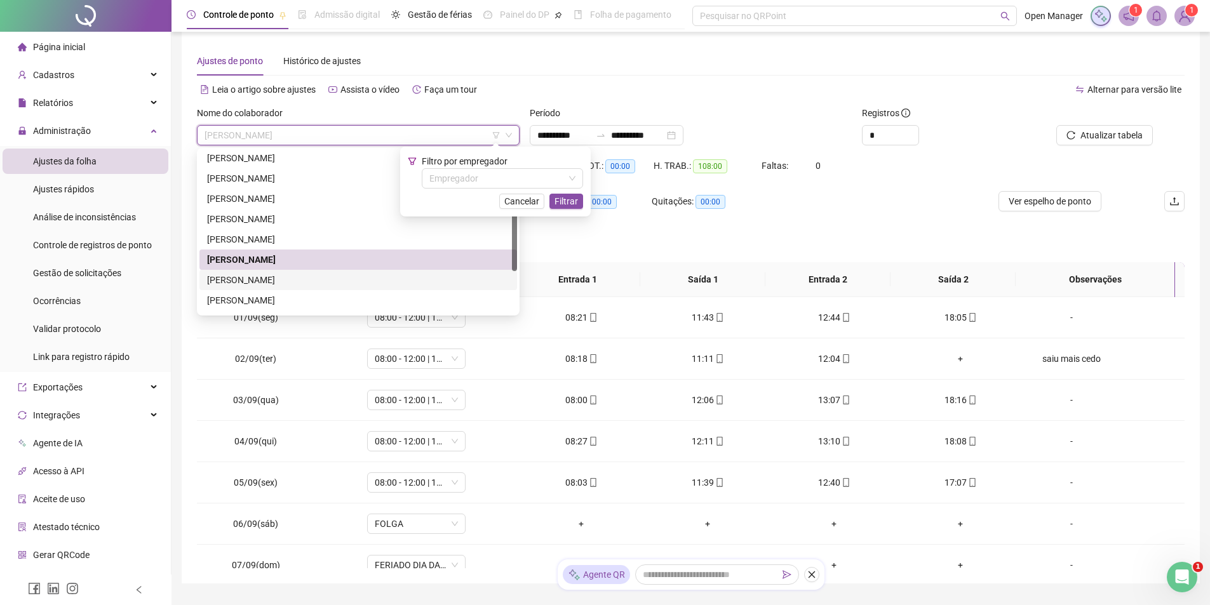
click at [284, 275] on div "[PERSON_NAME]" at bounding box center [358, 280] width 302 height 14
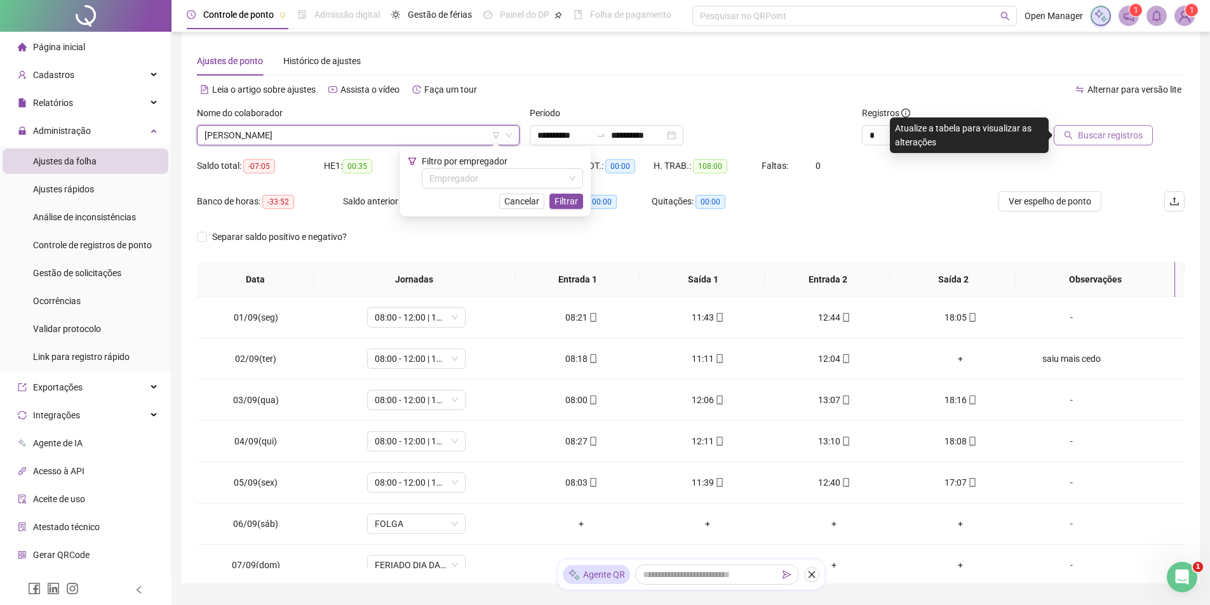
click at [1097, 135] on span "Buscar registros" at bounding box center [1110, 135] width 65 height 14
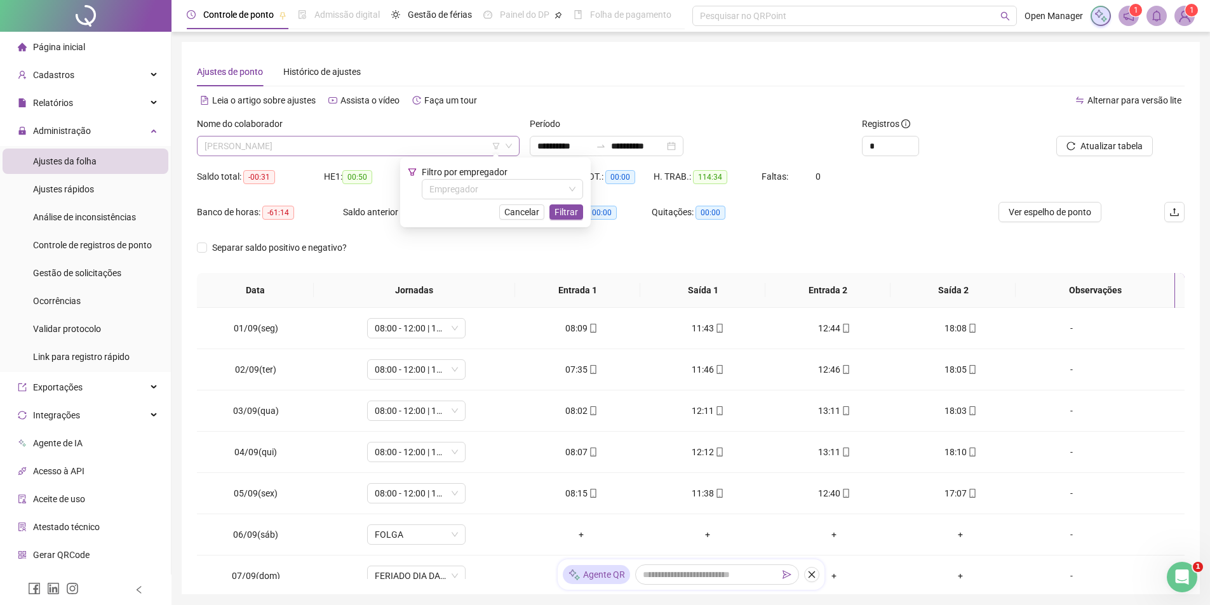
click at [320, 146] on span "[PERSON_NAME]" at bounding box center [358, 146] width 307 height 19
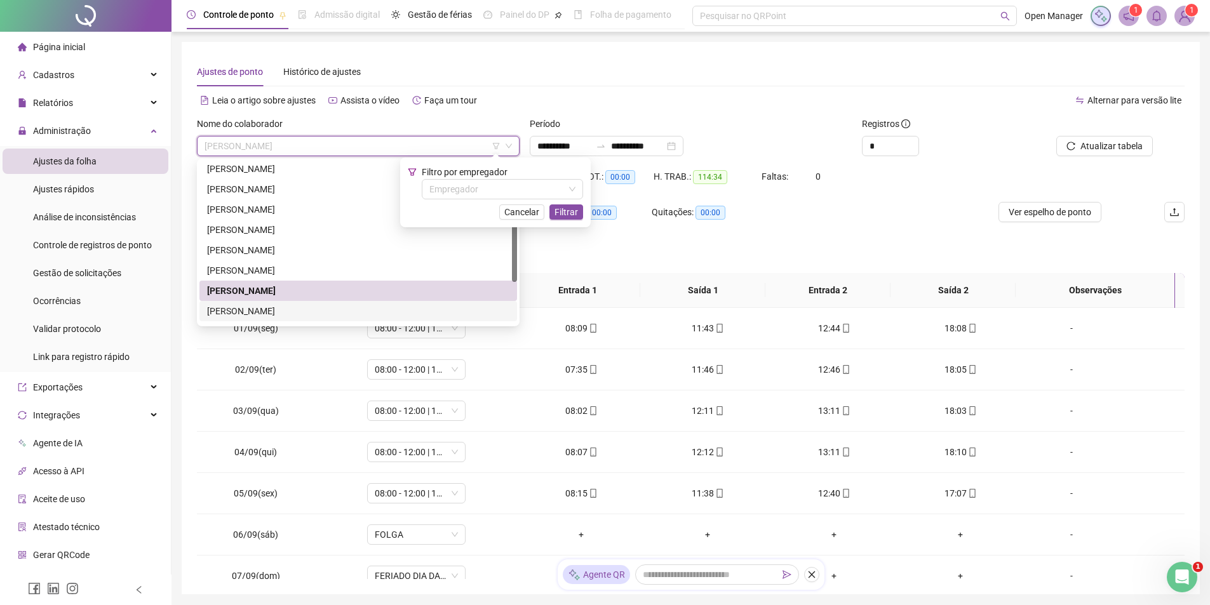
click at [290, 311] on div "[PERSON_NAME]" at bounding box center [358, 311] width 302 height 14
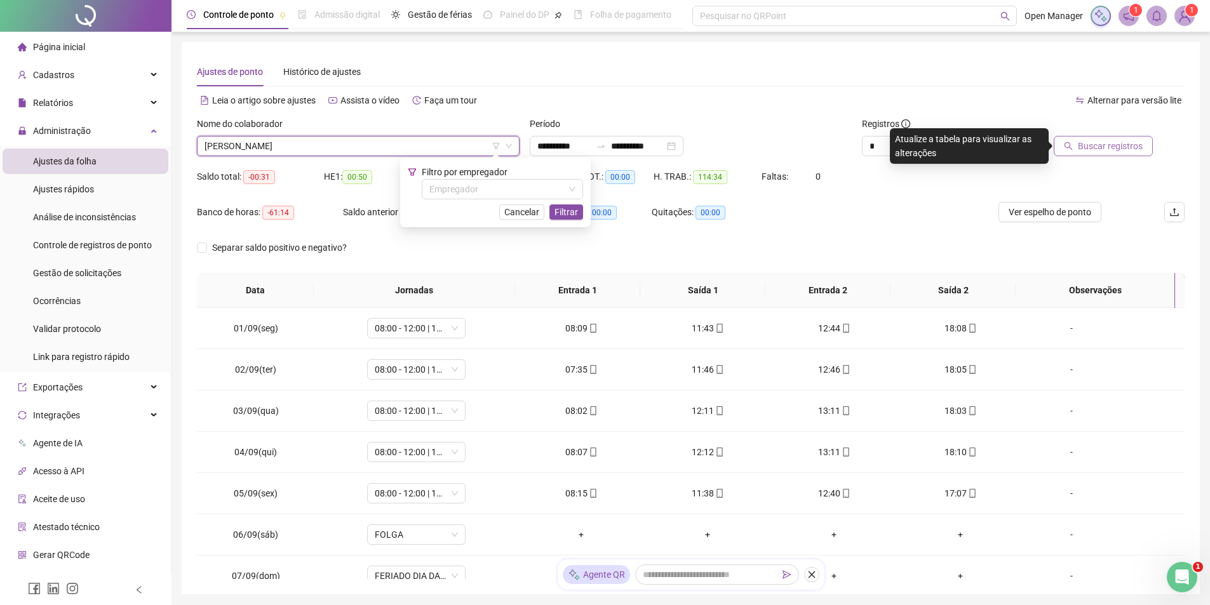
click at [1095, 144] on span "Buscar registros" at bounding box center [1110, 146] width 65 height 14
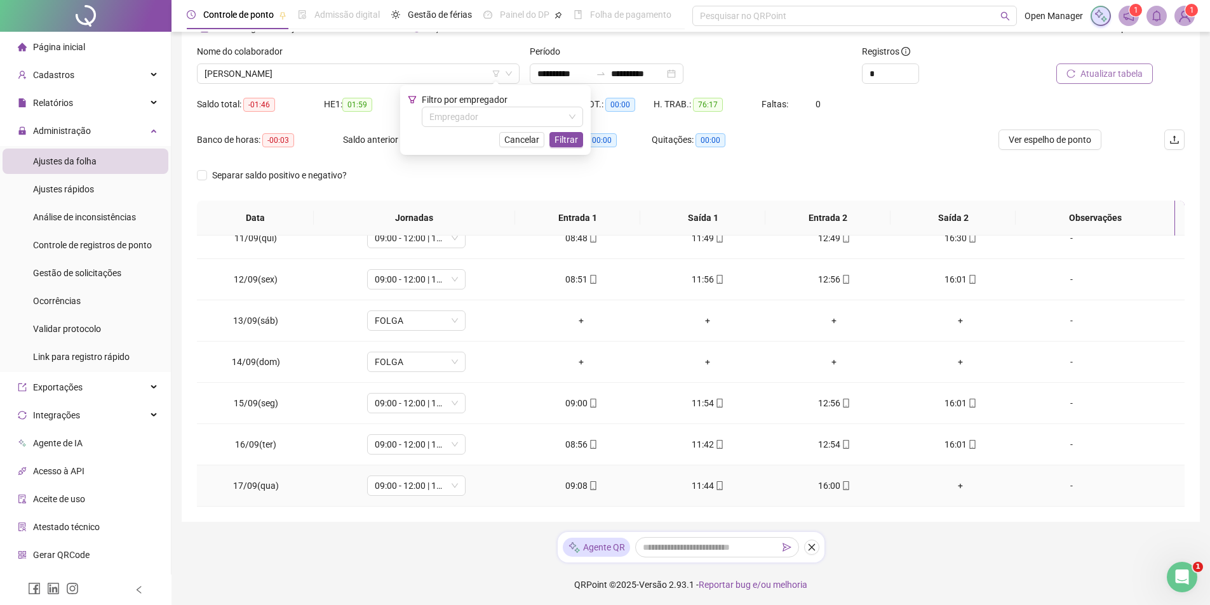
scroll to position [74, 0]
click at [951, 486] on div "+" at bounding box center [961, 484] width 106 height 14
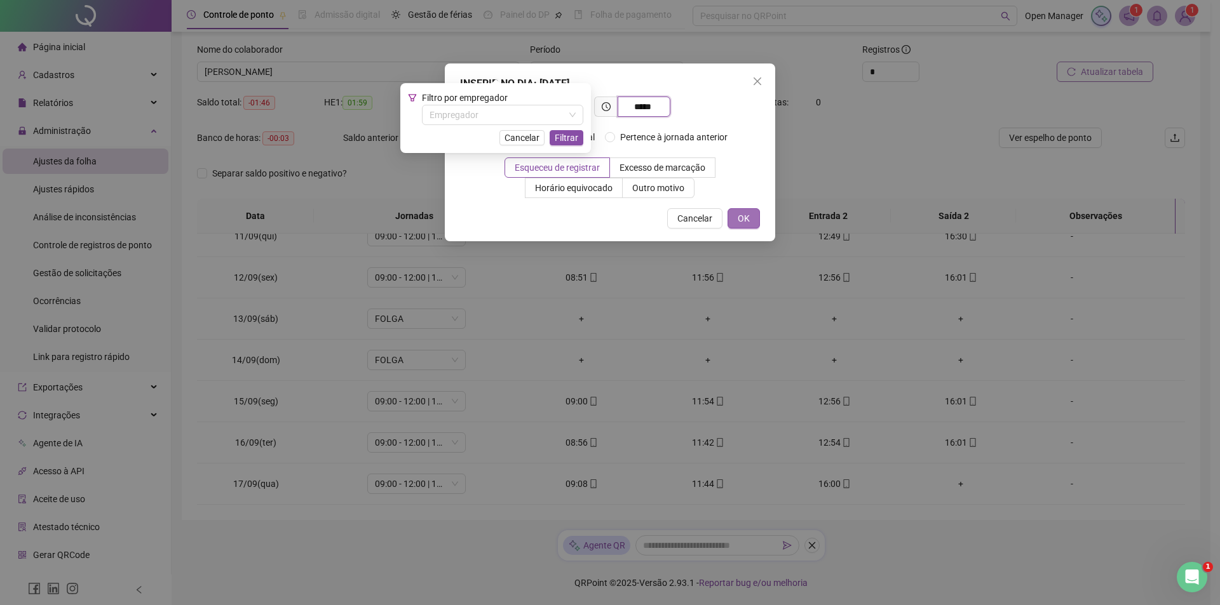
type input "*****"
click at [748, 215] on span "OK" at bounding box center [744, 219] width 12 height 14
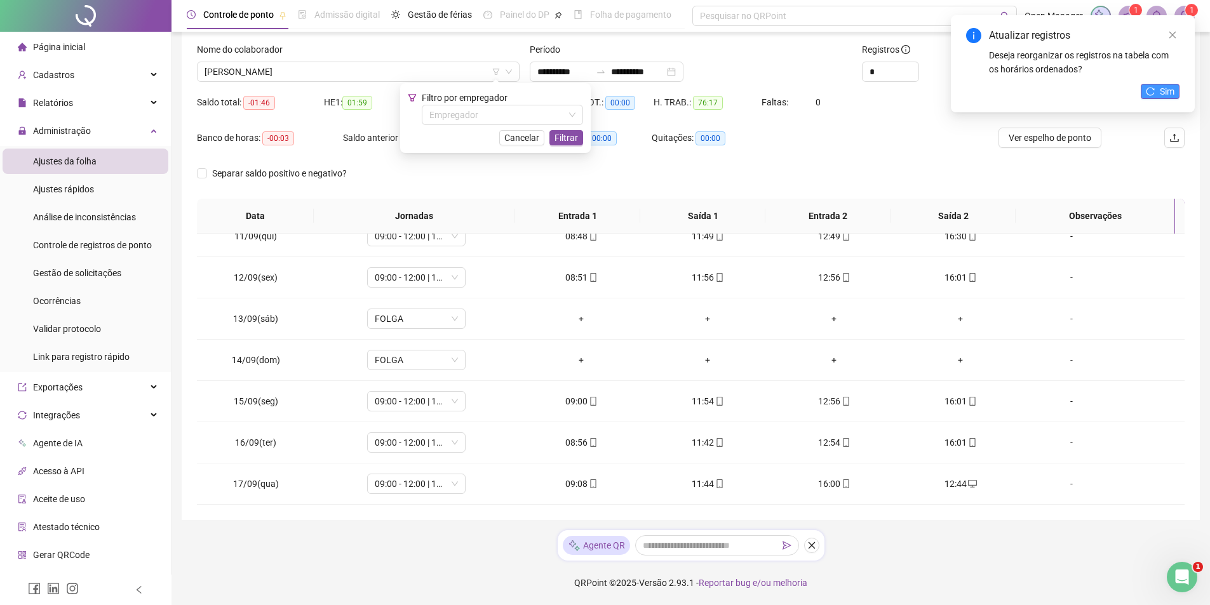
click at [1157, 92] on button "Sim" at bounding box center [1160, 91] width 39 height 15
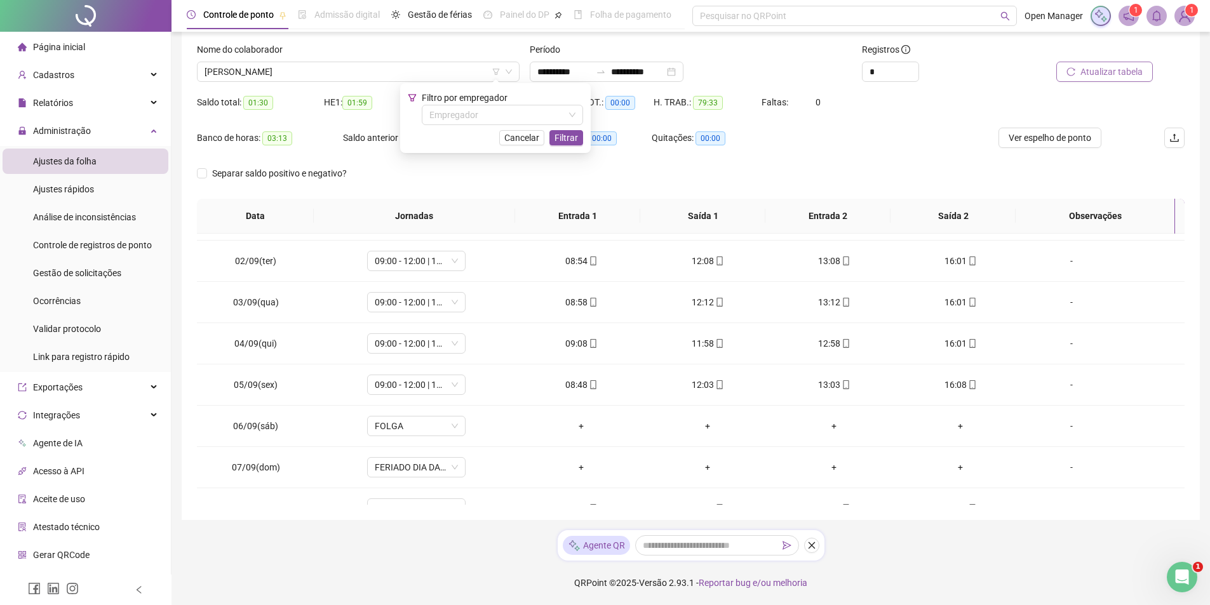
scroll to position [0, 0]
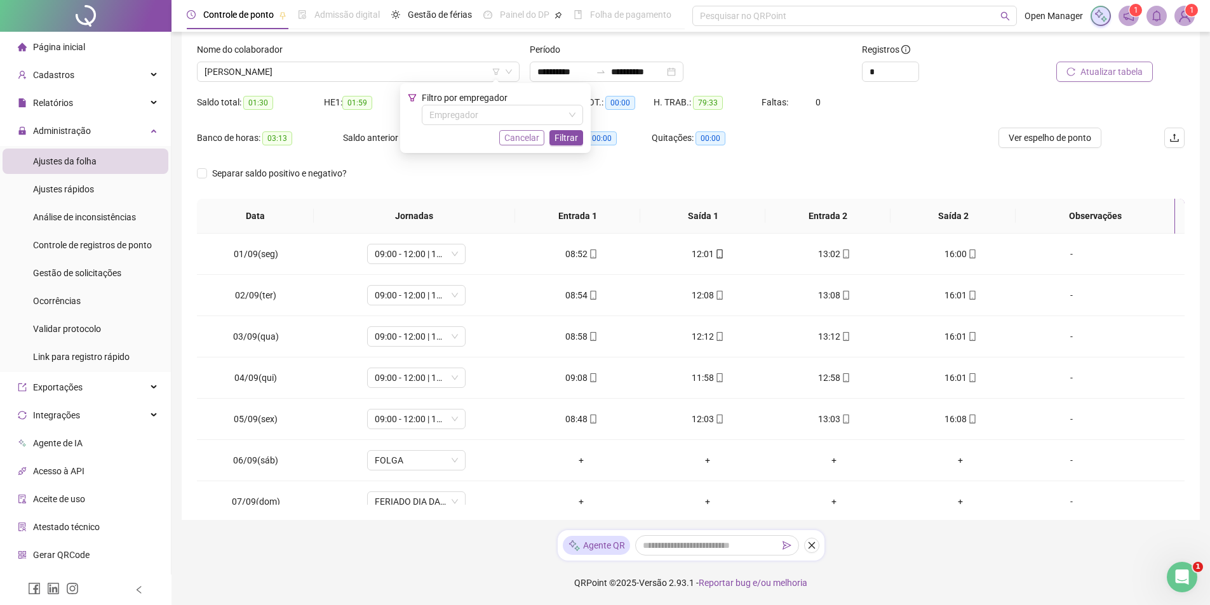
click at [525, 137] on span "Cancelar" at bounding box center [521, 138] width 35 height 14
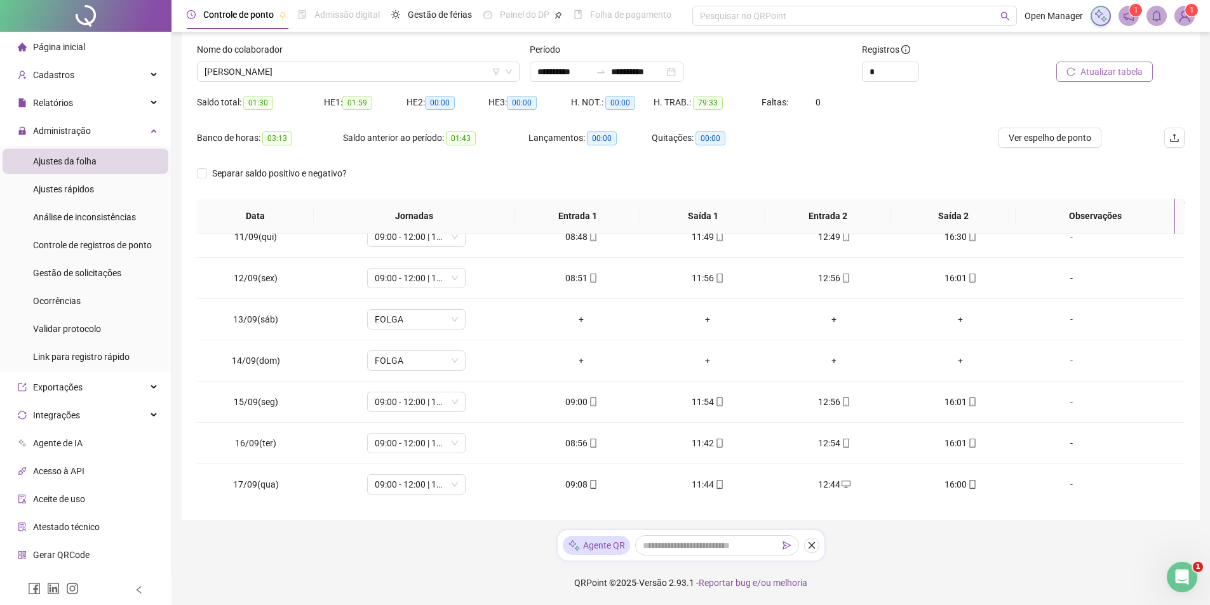
scroll to position [431, 0]
click at [424, 69] on span "[PERSON_NAME]" at bounding box center [358, 71] width 307 height 19
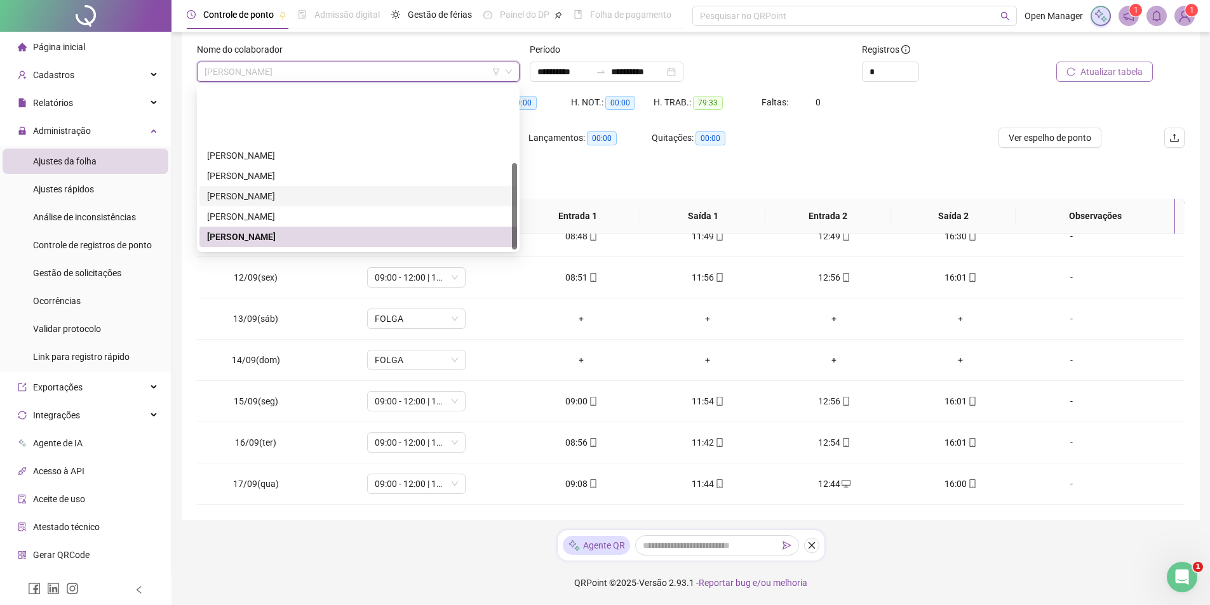
scroll to position [142, 0]
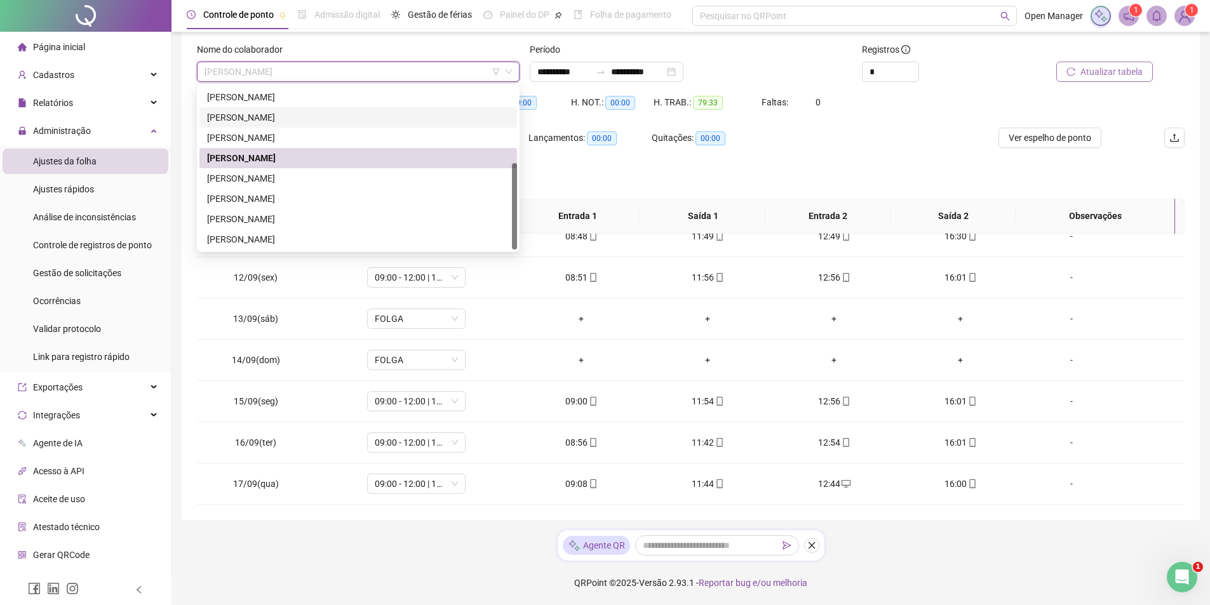
click at [307, 184] on div "[PERSON_NAME]" at bounding box center [358, 179] width 302 height 14
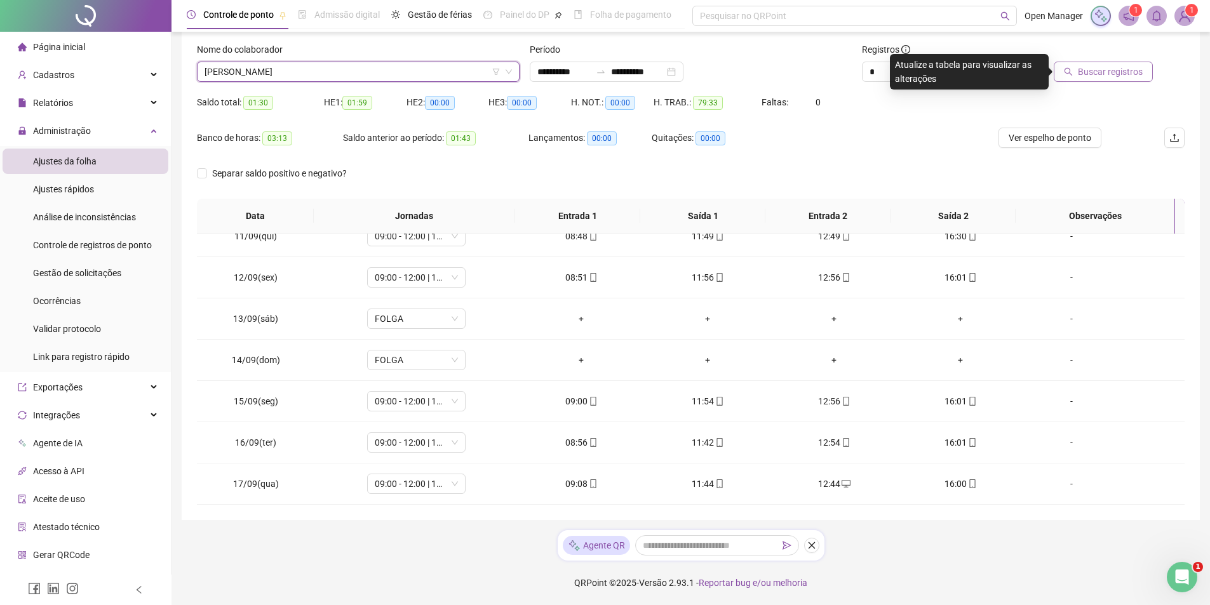
click at [1073, 74] on icon "search" at bounding box center [1069, 72] width 8 height 8
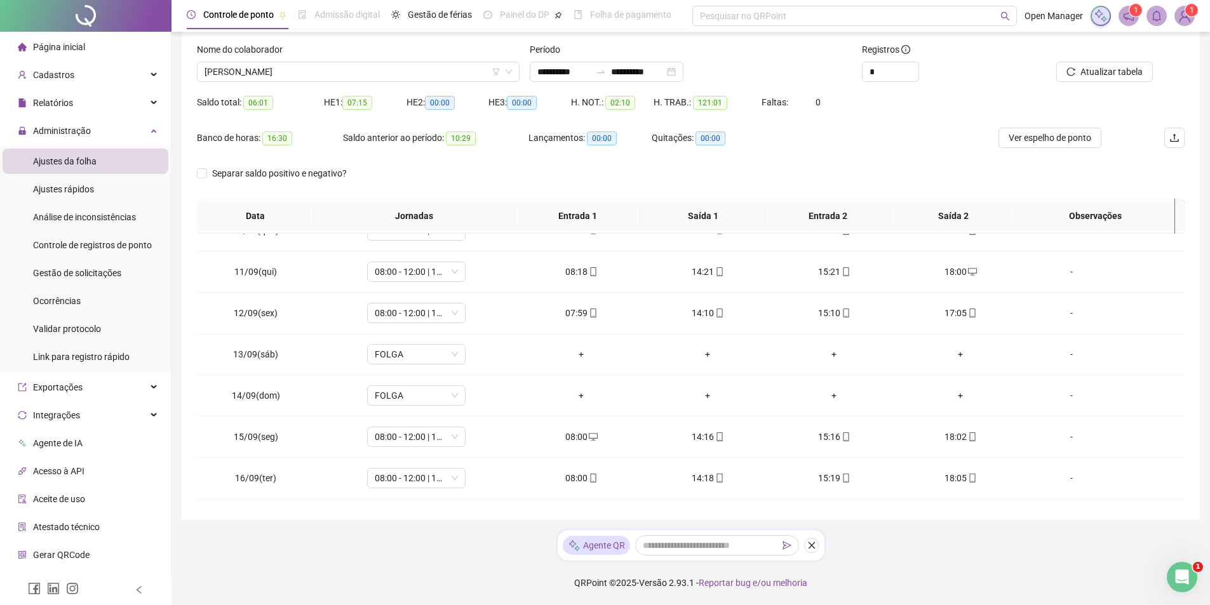
scroll to position [431, 0]
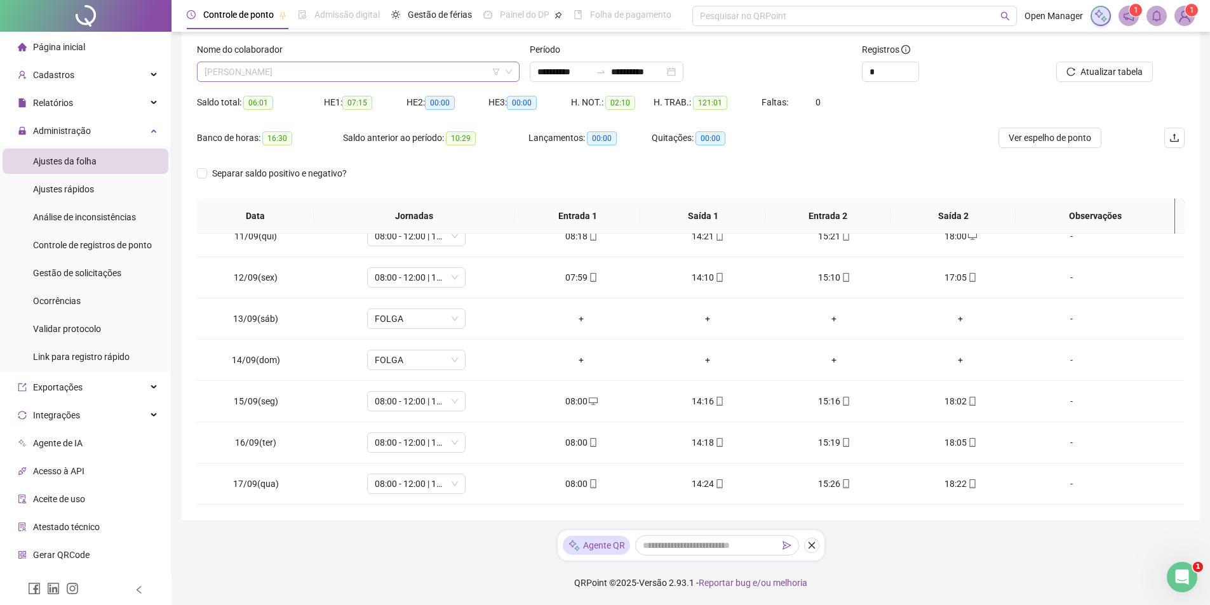
click at [471, 74] on span "[PERSON_NAME]" at bounding box center [358, 71] width 307 height 19
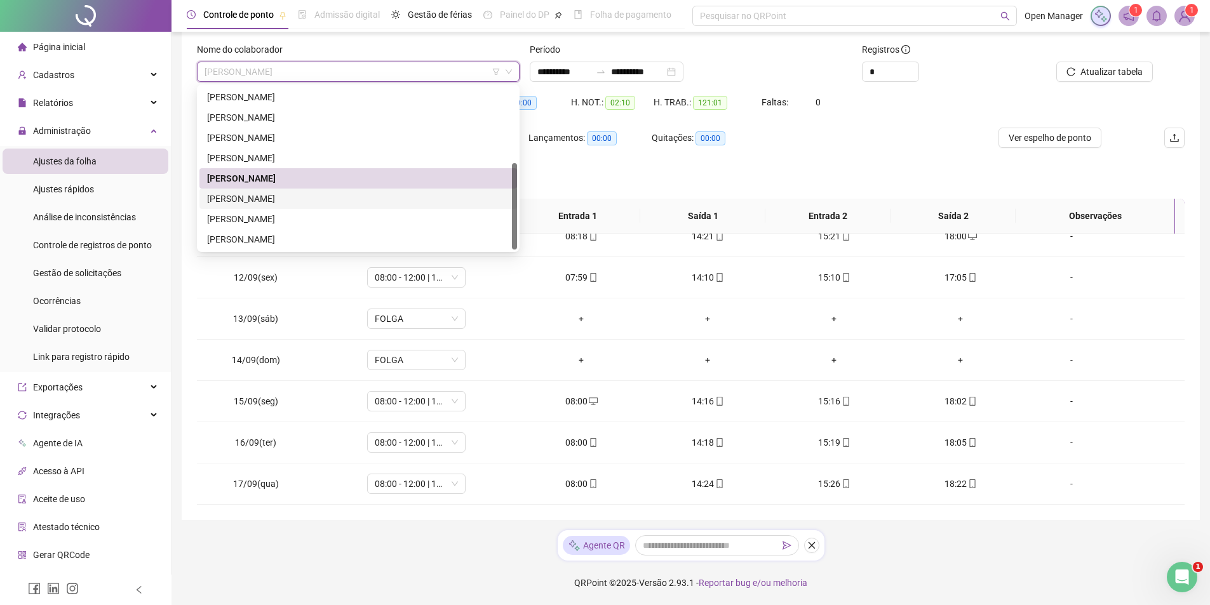
click at [319, 194] on div "[PERSON_NAME]" at bounding box center [358, 199] width 302 height 14
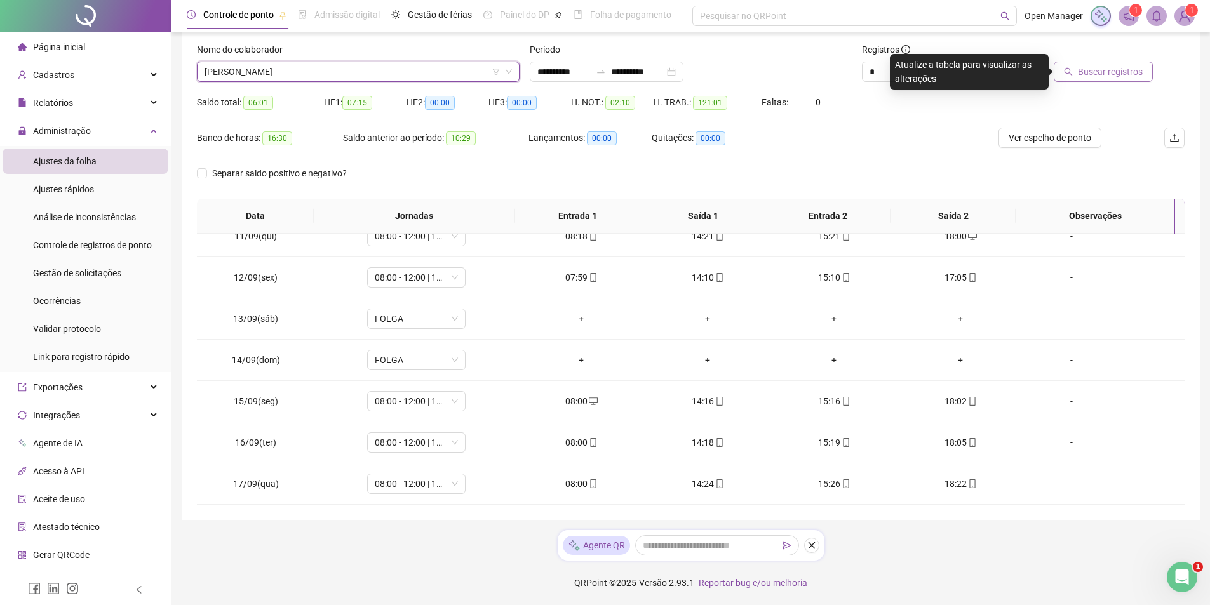
click at [1117, 70] on span "Buscar registros" at bounding box center [1110, 72] width 65 height 14
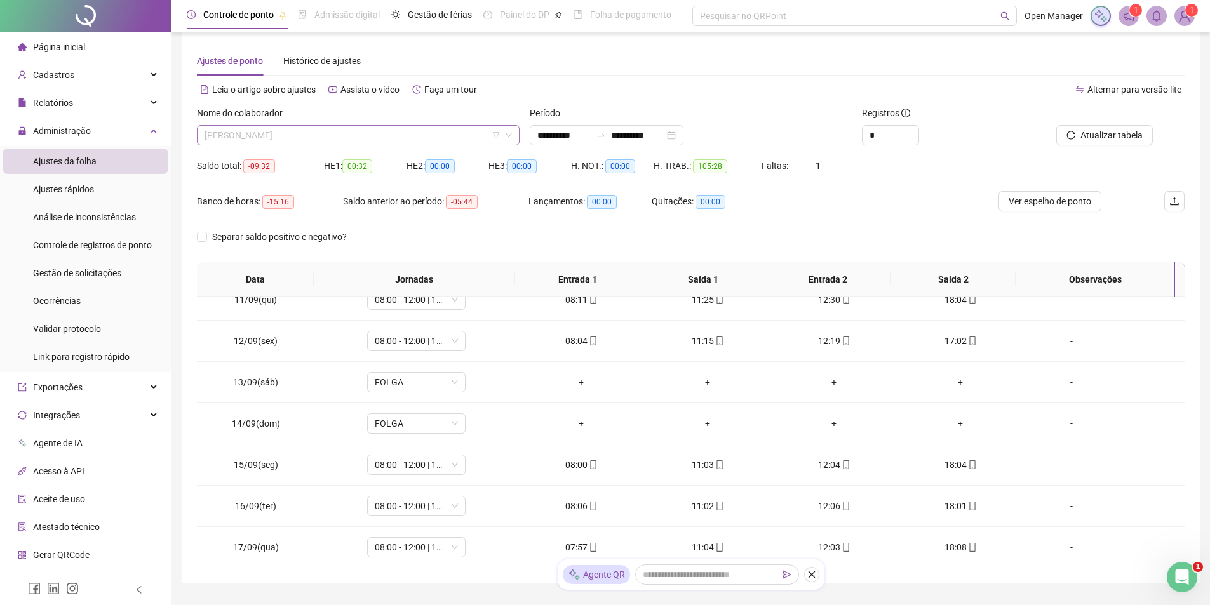
click at [364, 142] on span "[PERSON_NAME]" at bounding box center [358, 135] width 307 height 19
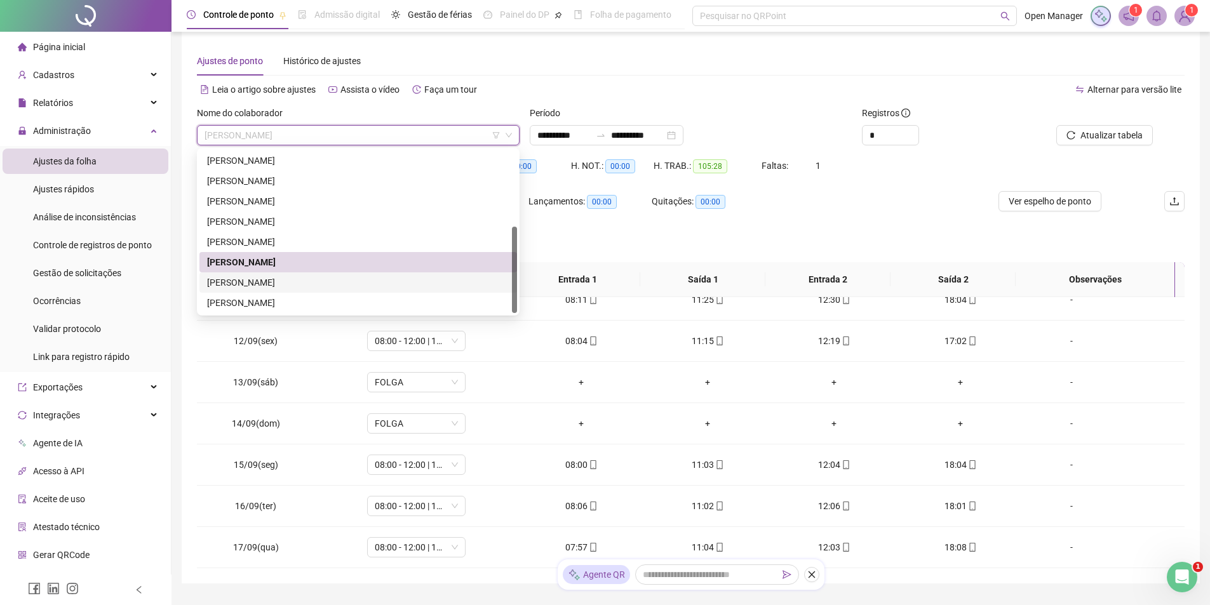
click at [290, 287] on div "[PERSON_NAME]" at bounding box center [358, 283] width 302 height 14
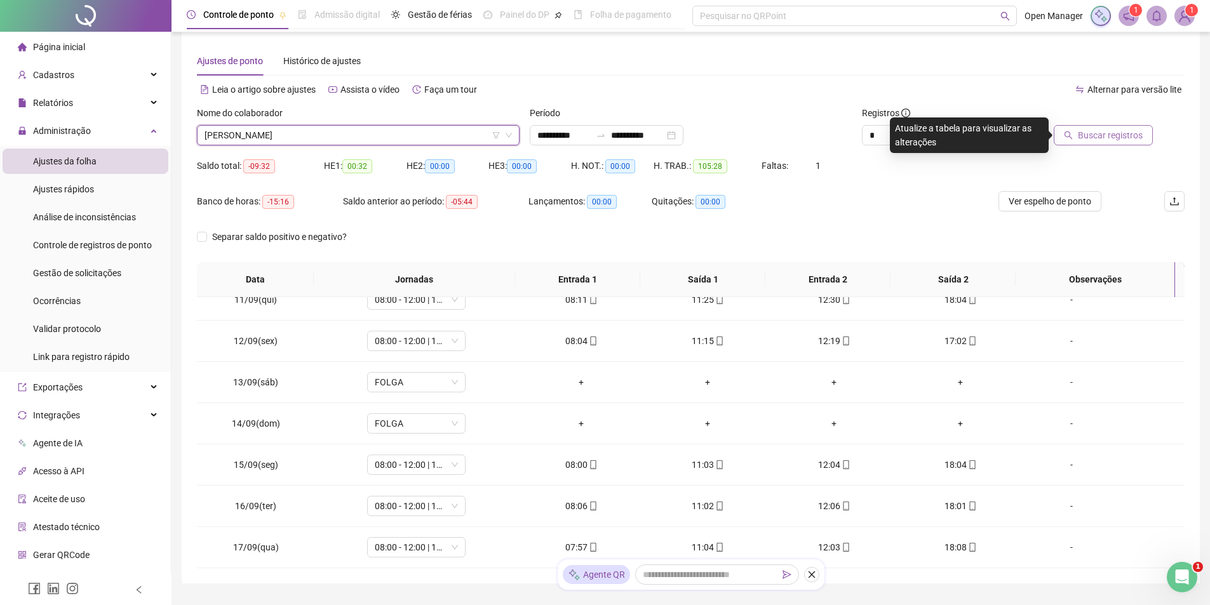
click at [1083, 133] on span "Buscar registros" at bounding box center [1110, 135] width 65 height 14
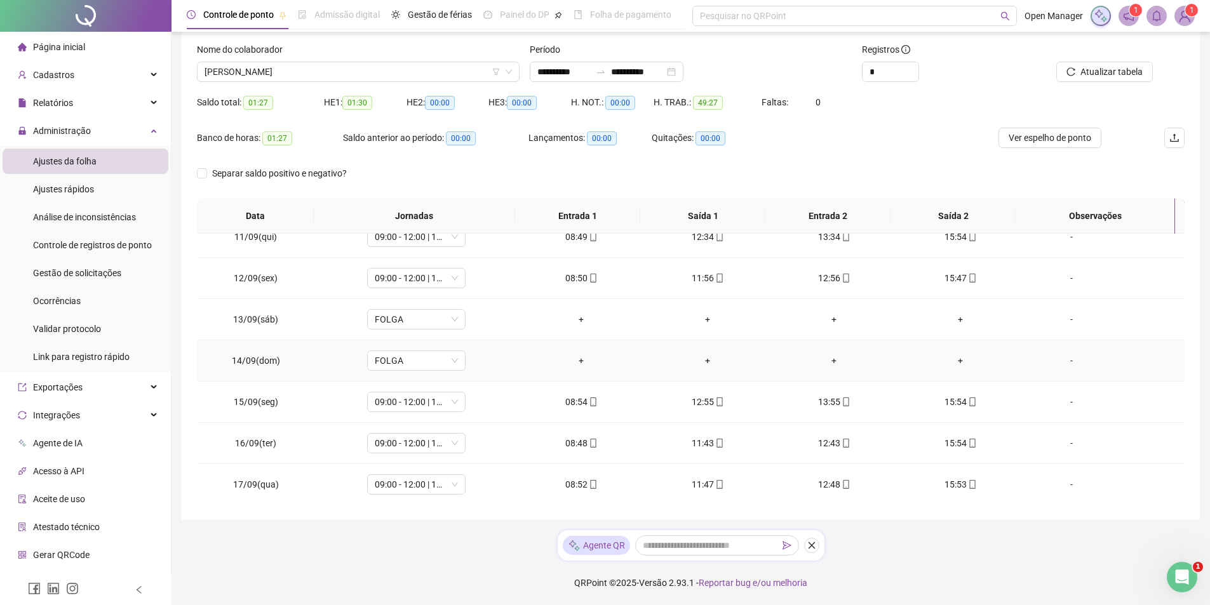
scroll to position [142, 0]
click at [492, 72] on icon "filter" at bounding box center [496, 72] width 8 height 8
click at [464, 76] on span "[PERSON_NAME]" at bounding box center [358, 71] width 307 height 19
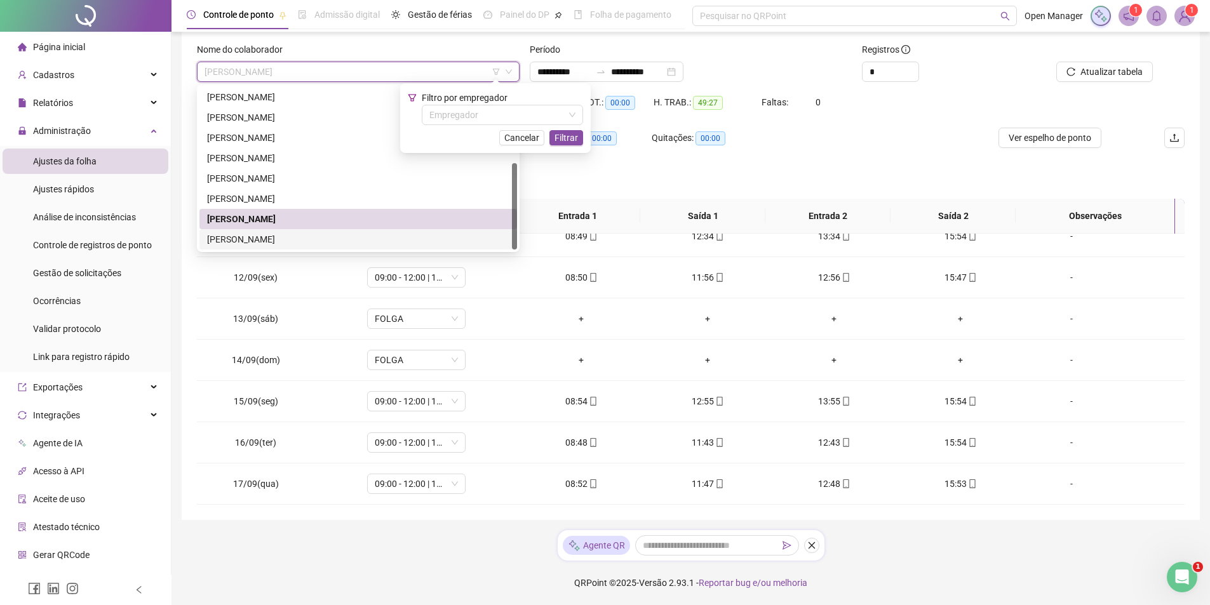
click at [323, 238] on div "[PERSON_NAME]" at bounding box center [358, 240] width 302 height 14
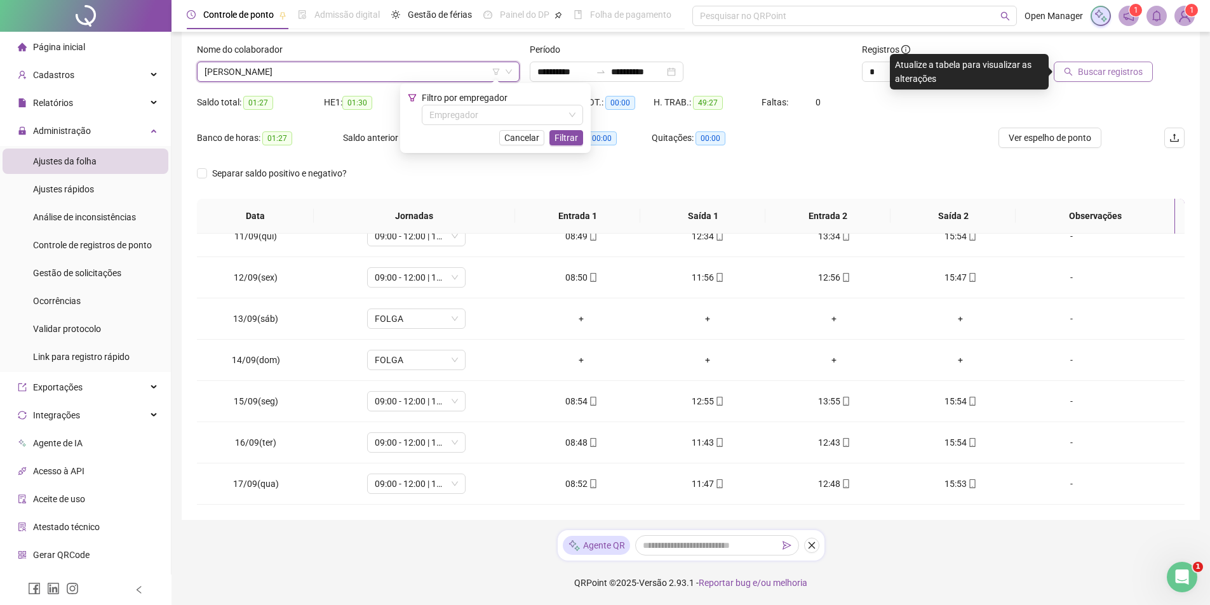
click at [1089, 63] on button "Buscar registros" at bounding box center [1103, 72] width 99 height 20
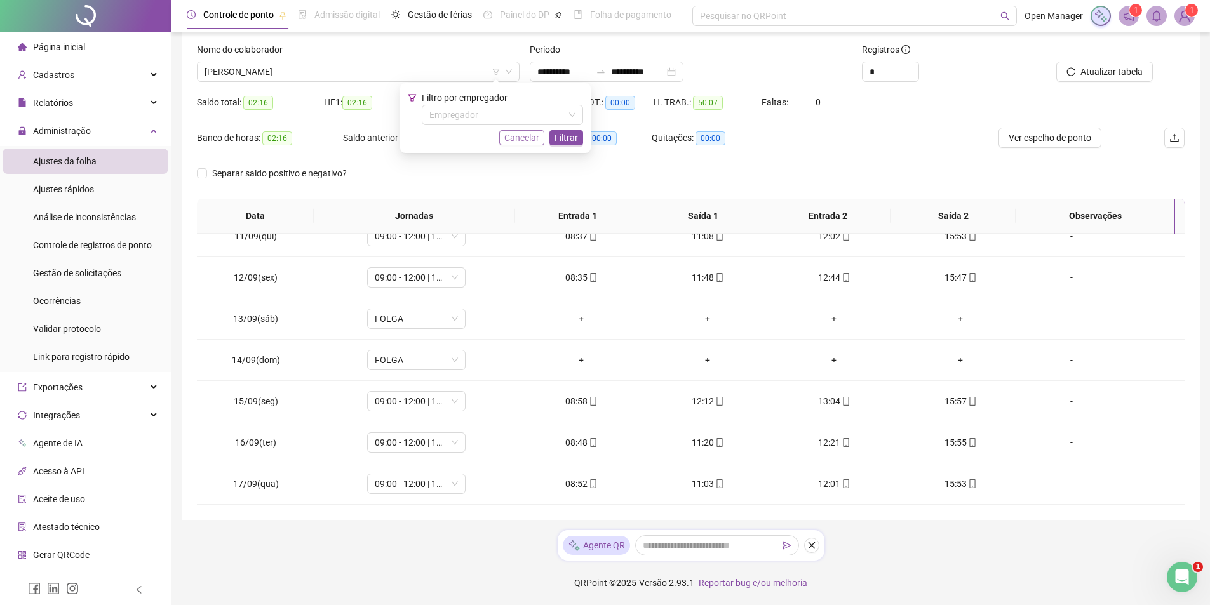
click at [520, 138] on span "Cancelar" at bounding box center [521, 138] width 35 height 14
click at [428, 59] on div "Nome do colaborador" at bounding box center [358, 52] width 323 height 19
click at [424, 67] on span "[PERSON_NAME]" at bounding box center [358, 71] width 307 height 19
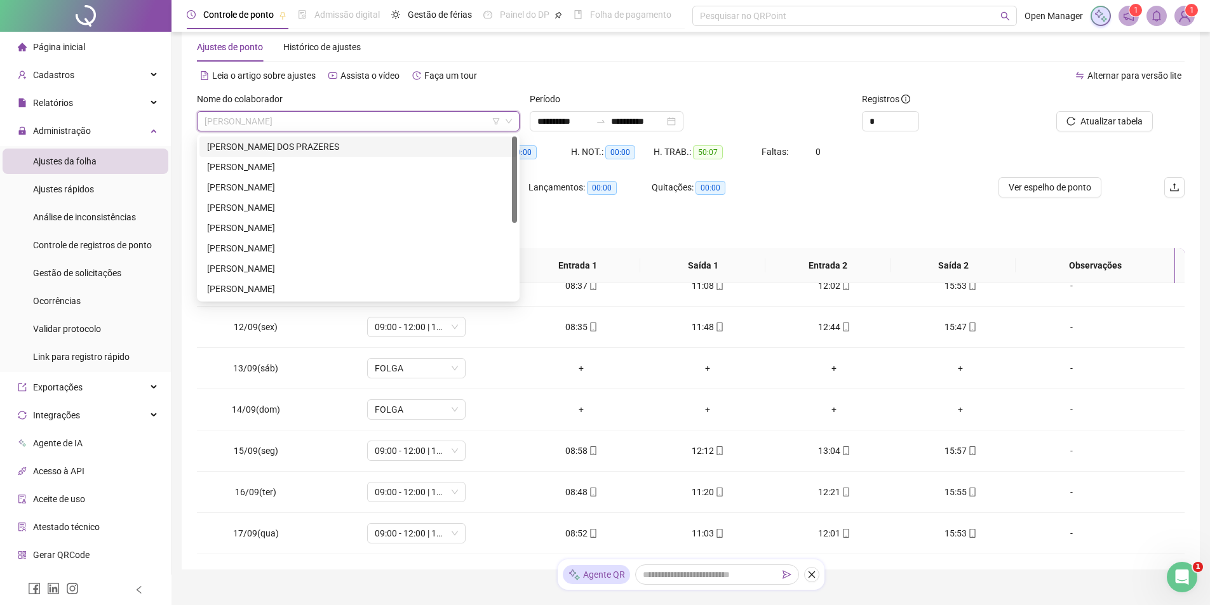
scroll to position [0, 0]
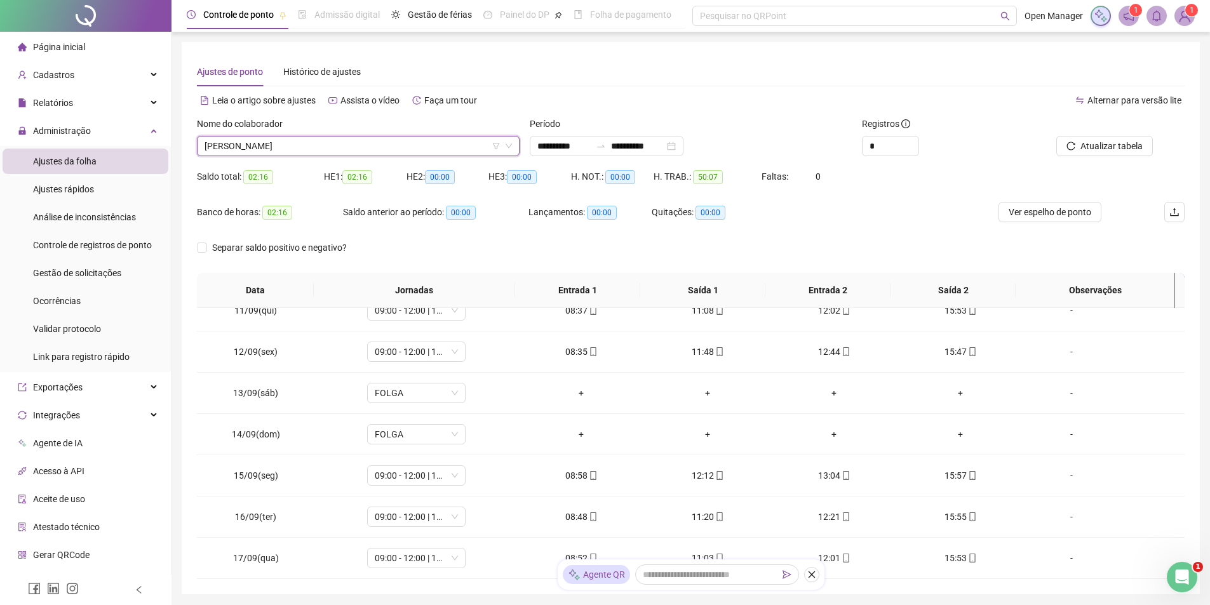
click at [342, 155] on span "[PERSON_NAME]" at bounding box center [358, 146] width 307 height 19
click at [570, 102] on div "Leia o artigo sobre ajustes Assista o vídeo Faça um tour" at bounding box center [444, 100] width 494 height 20
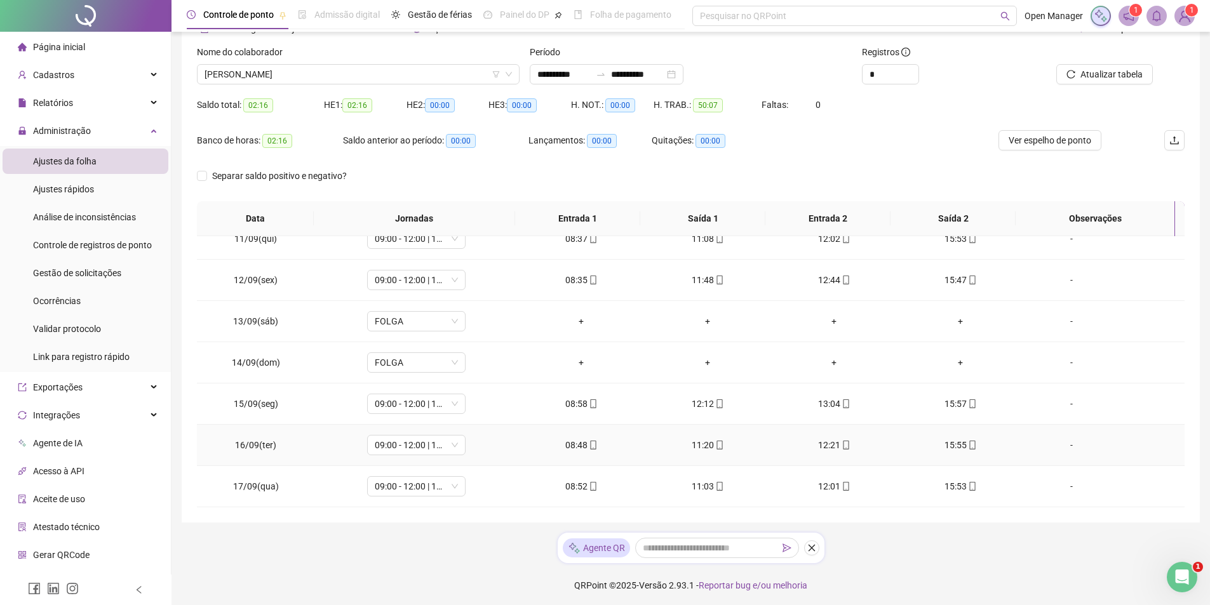
scroll to position [74, 0]
click at [394, 77] on span "[PERSON_NAME]" at bounding box center [358, 71] width 307 height 19
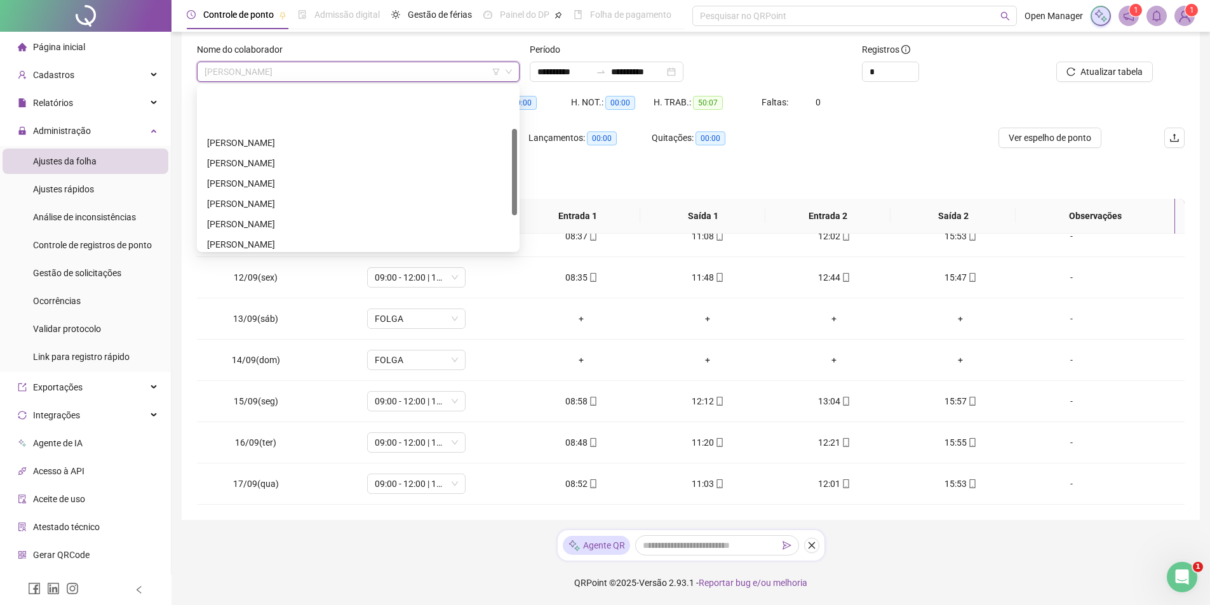
scroll to position [79, 0]
click at [299, 184] on div "[PERSON_NAME]" at bounding box center [358, 181] width 302 height 14
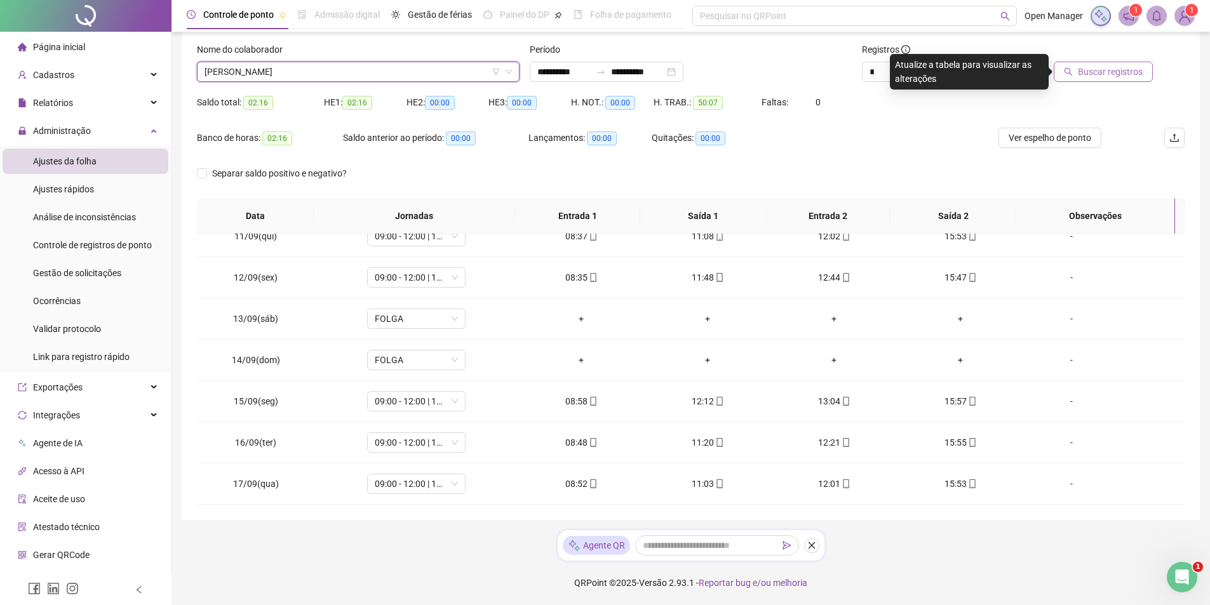
click at [1084, 70] on span "Buscar registros" at bounding box center [1110, 72] width 65 height 14
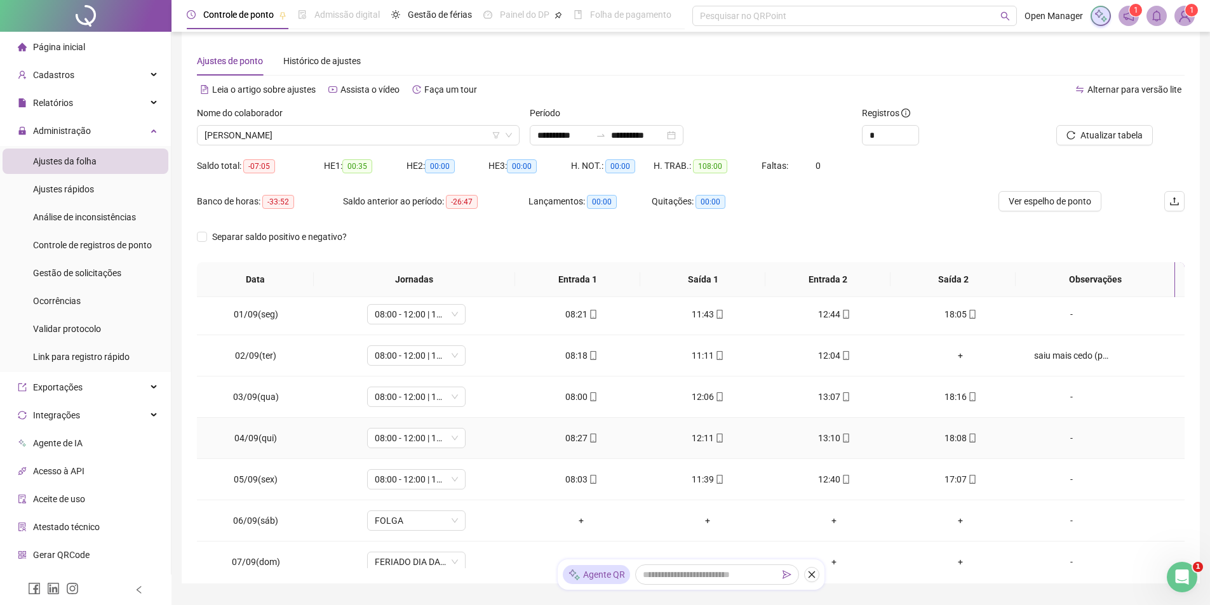
scroll to position [0, 0]
click at [1072, 363] on div "saiu mais cedo (passou mal)" at bounding box center [1071, 359] width 75 height 14
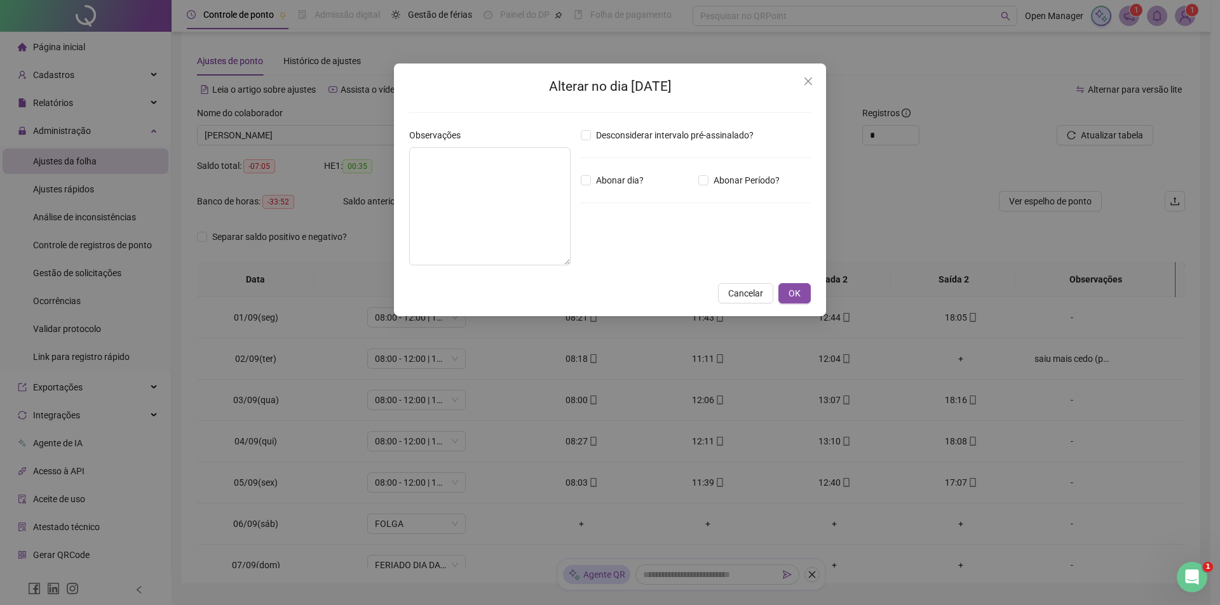
type textarea "**********"
click at [808, 84] on icon "close" at bounding box center [808, 81] width 10 height 10
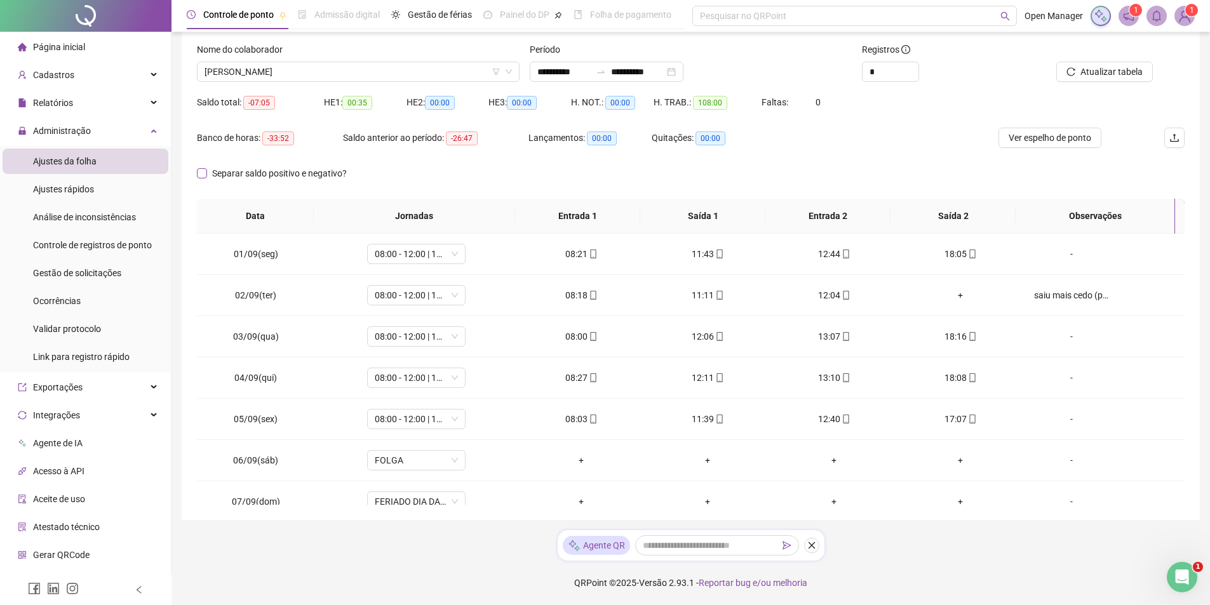
click at [280, 175] on span "Separar saldo positivo e negativo?" at bounding box center [279, 173] width 145 height 14
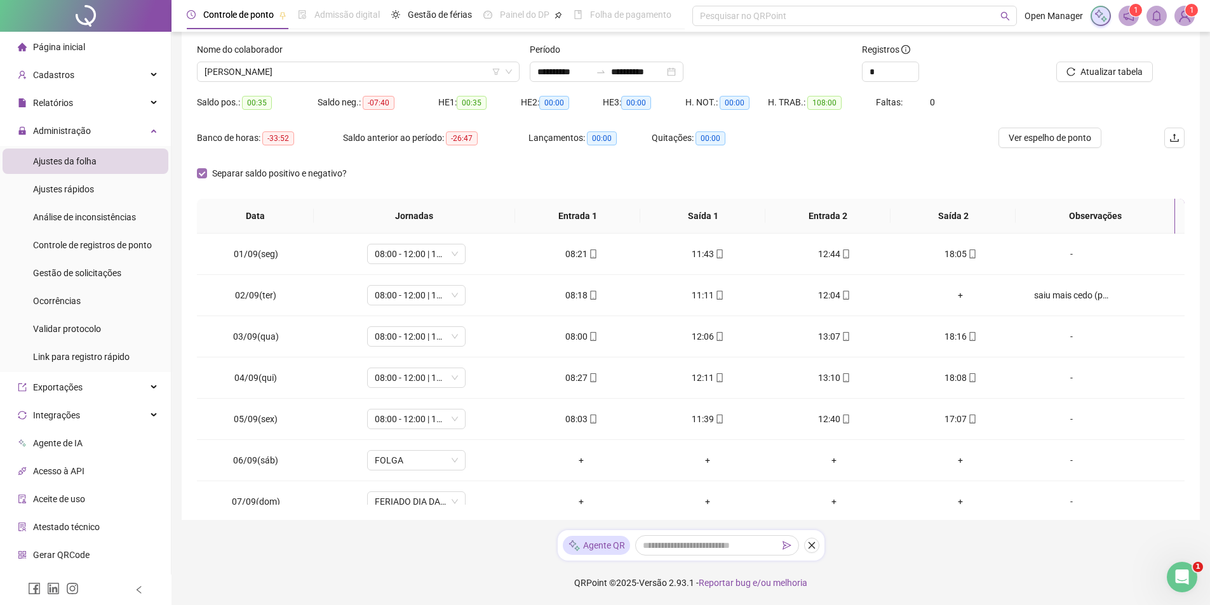
click at [280, 175] on span "Separar saldo positivo e negativo?" at bounding box center [279, 173] width 145 height 14
